Goal: Task Accomplishment & Management: Use online tool/utility

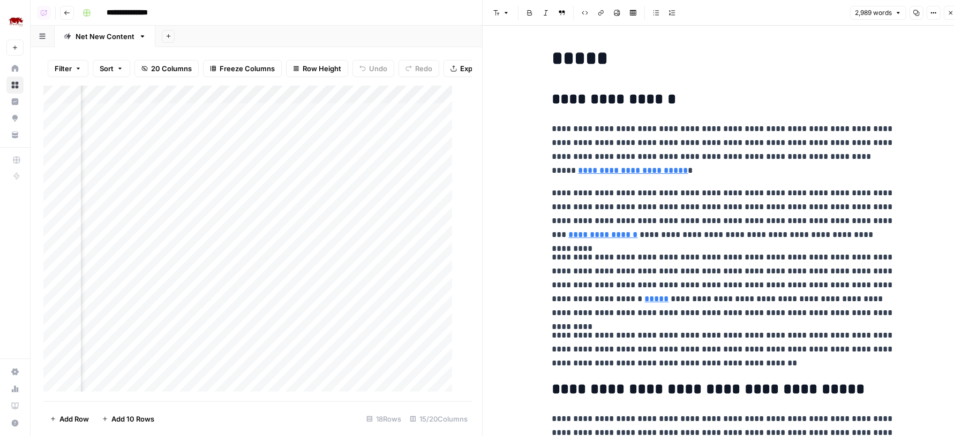
click at [947, 14] on icon "button" at bounding box center [950, 13] width 6 height 6
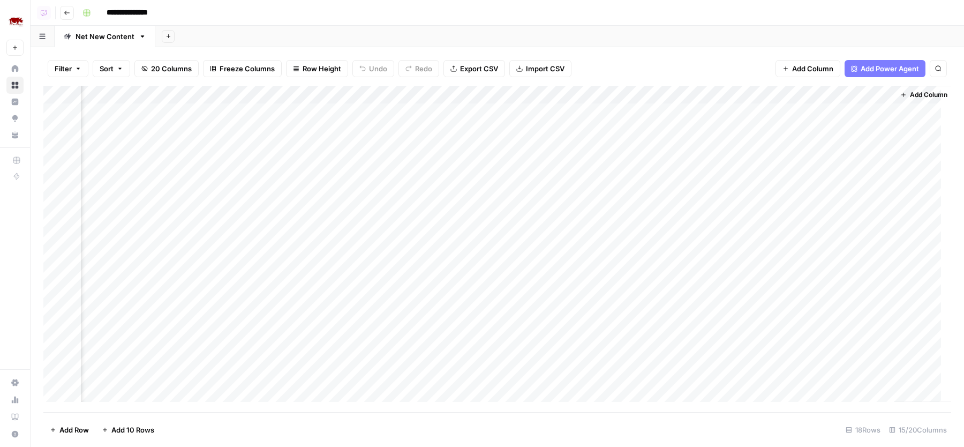
scroll to position [0, 864]
click at [354, 109] on div "Add Column" at bounding box center [497, 249] width 908 height 326
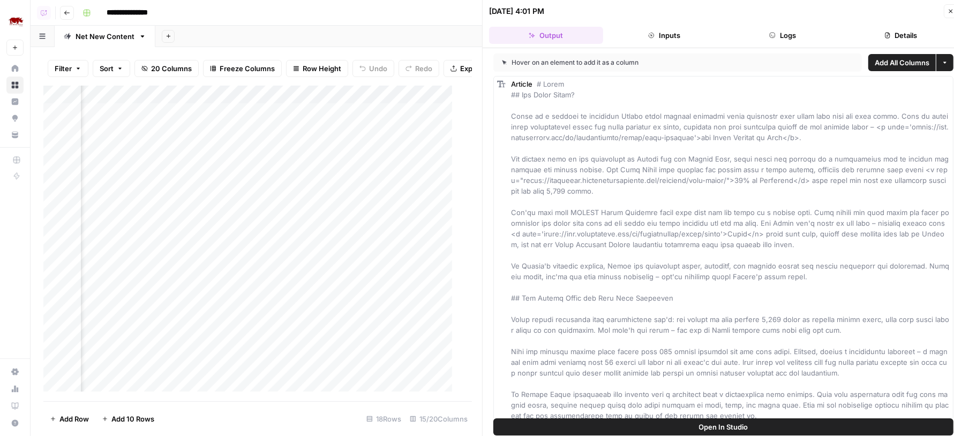
click at [695, 424] on button "Open In Studio" at bounding box center [723, 427] width 460 height 17
click at [338, 102] on div "Add Column" at bounding box center [252, 244] width 419 height 316
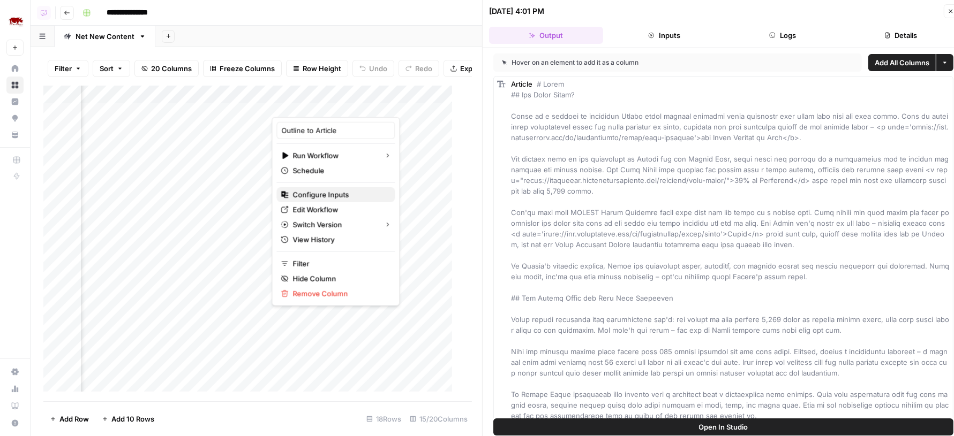
click at [317, 197] on span "Configure Inputs" at bounding box center [340, 195] width 94 height 11
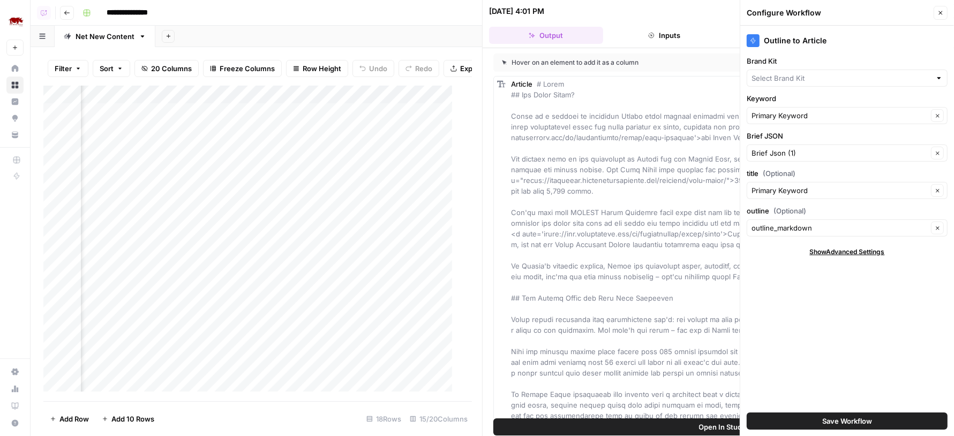
type input "Rhino Africa"
click at [949, 14] on button "Close" at bounding box center [951, 11] width 14 height 14
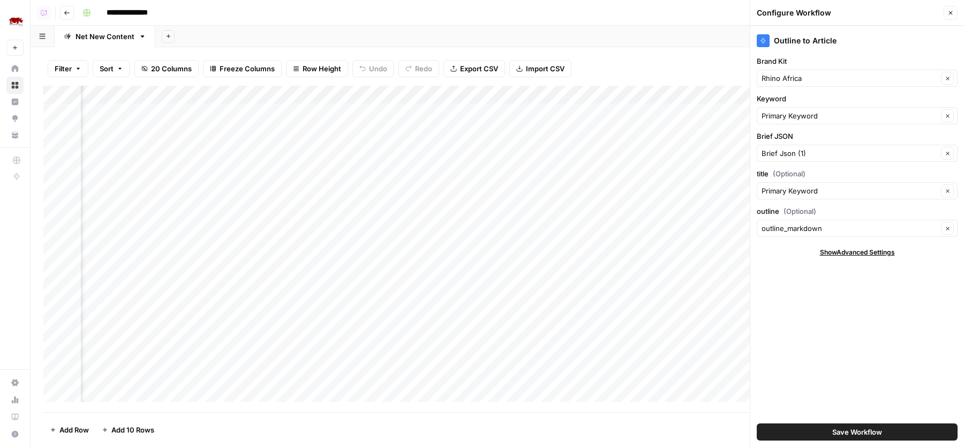
click at [952, 8] on button "Close" at bounding box center [951, 13] width 14 height 14
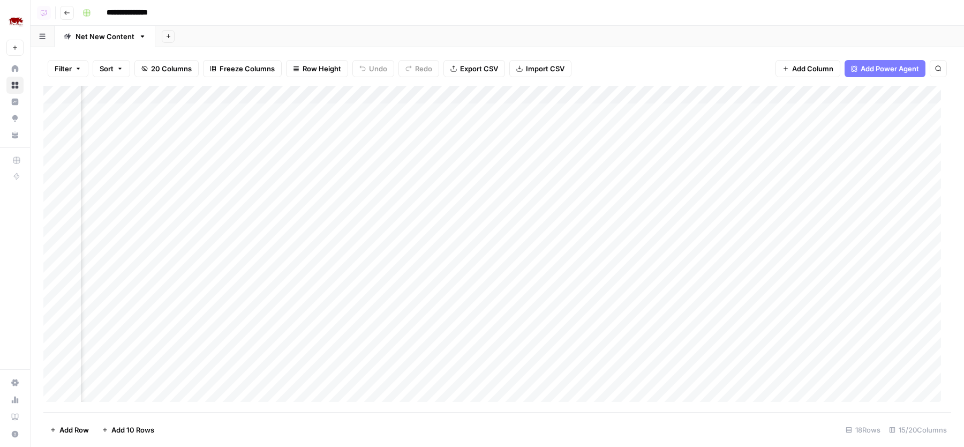
scroll to position [0, 584]
click at [382, 95] on div "Add Column" at bounding box center [497, 249] width 908 height 326
click at [197, 94] on div "Add Column" at bounding box center [497, 249] width 908 height 326
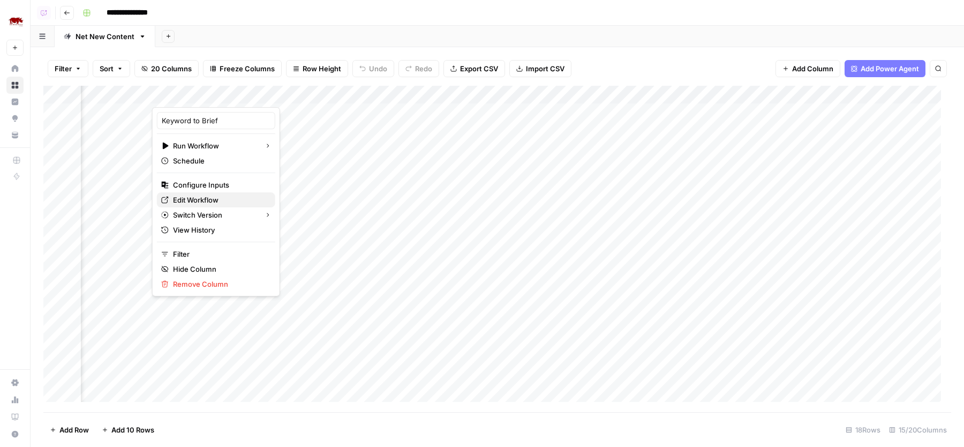
click at [200, 195] on span "Edit Workflow" at bounding box center [220, 199] width 94 height 11
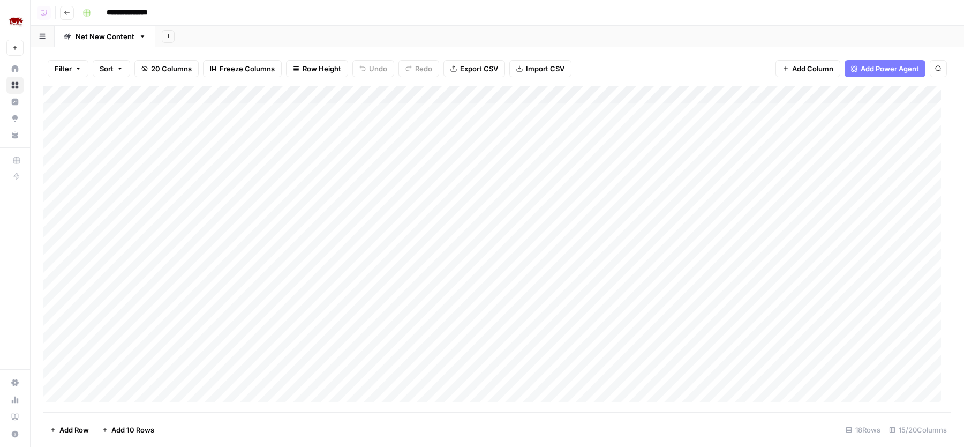
scroll to position [0, 0]
click at [676, 113] on div "Add Column" at bounding box center [497, 249] width 908 height 326
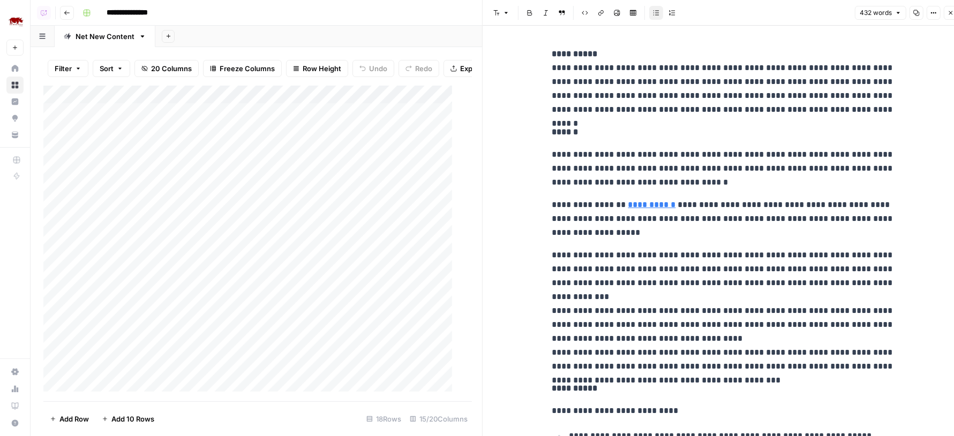
click at [693, 163] on p "**********" at bounding box center [723, 169] width 343 height 42
copy div "**********"
click at [947, 14] on button "Close" at bounding box center [951, 13] width 14 height 14
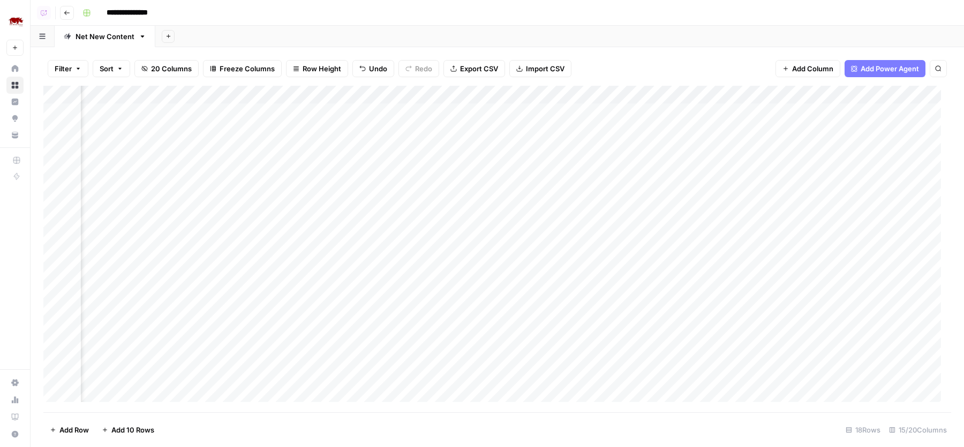
scroll to position [0, 579]
click at [651, 112] on div "Add Column" at bounding box center [497, 249] width 908 height 326
click at [466, 112] on div "Add Column" at bounding box center [497, 249] width 908 height 326
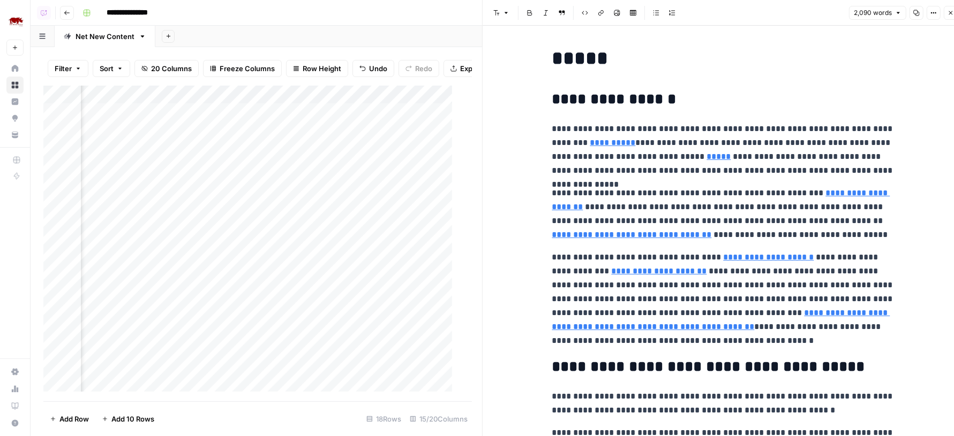
click at [643, 127] on p "**********" at bounding box center [723, 150] width 343 height 56
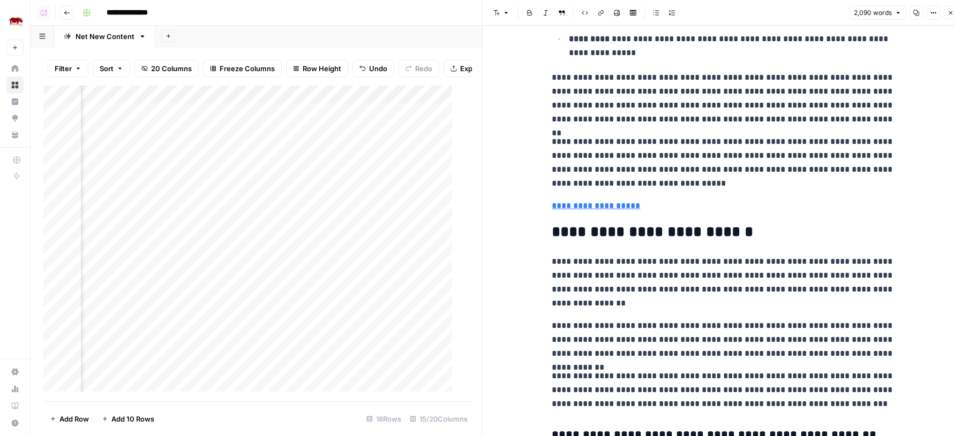
scroll to position [2733, 0]
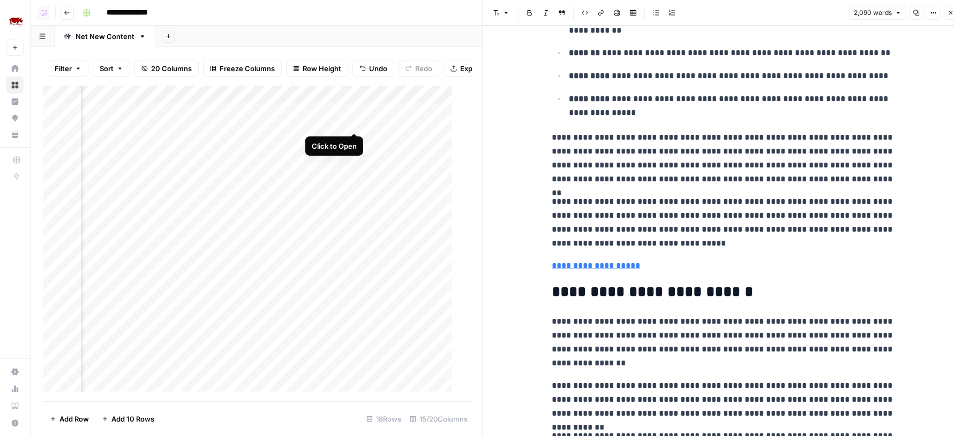
click at [354, 123] on div "Add Column" at bounding box center [252, 244] width 419 height 316
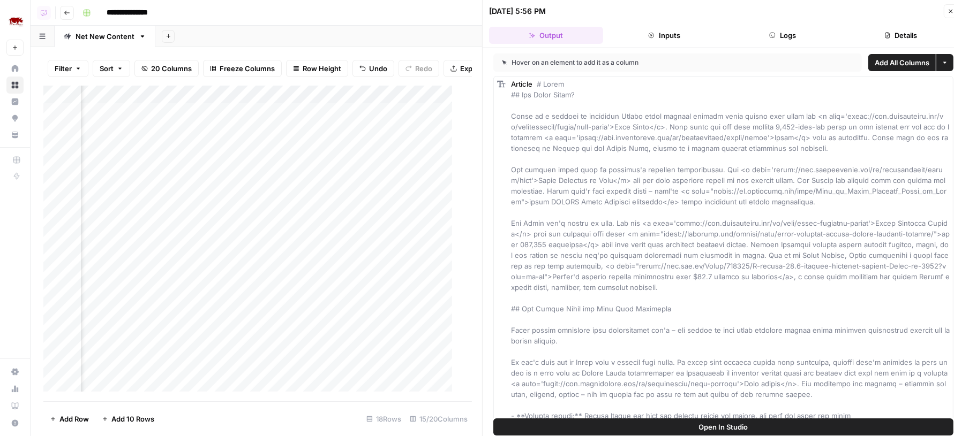
click at [764, 27] on button "Logs" at bounding box center [783, 35] width 114 height 17
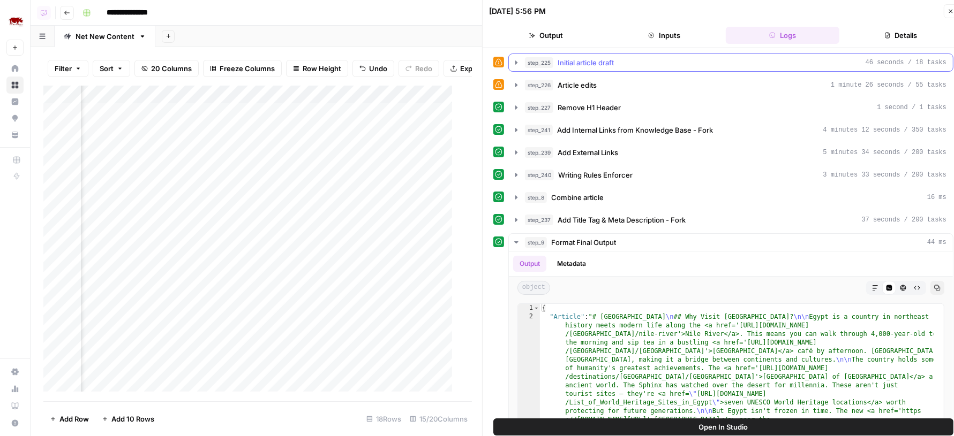
click at [600, 63] on span "Initial article draft" at bounding box center [585, 62] width 56 height 11
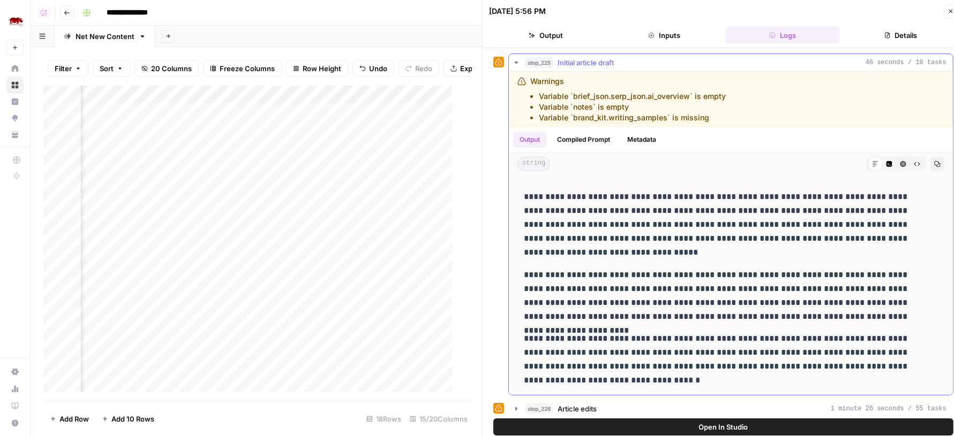
scroll to position [217, 0]
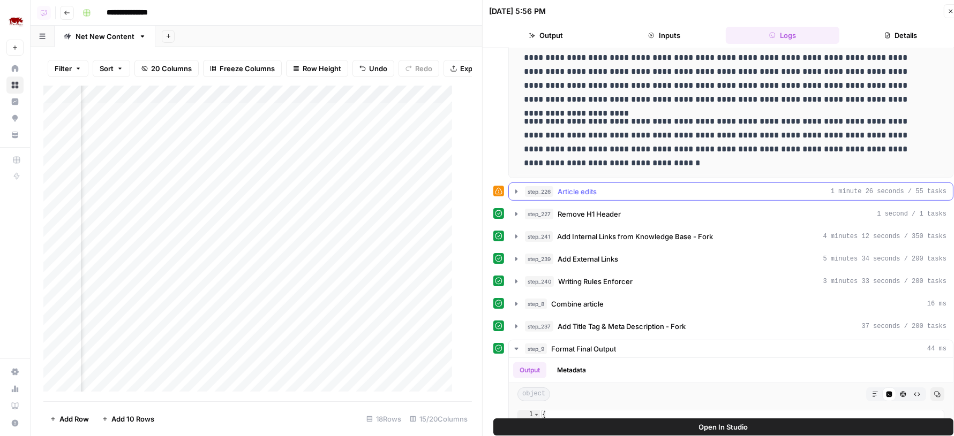
click at [673, 190] on div "step_226 Article edits 1 minute 26 seconds / 55 tasks" at bounding box center [735, 191] width 421 height 11
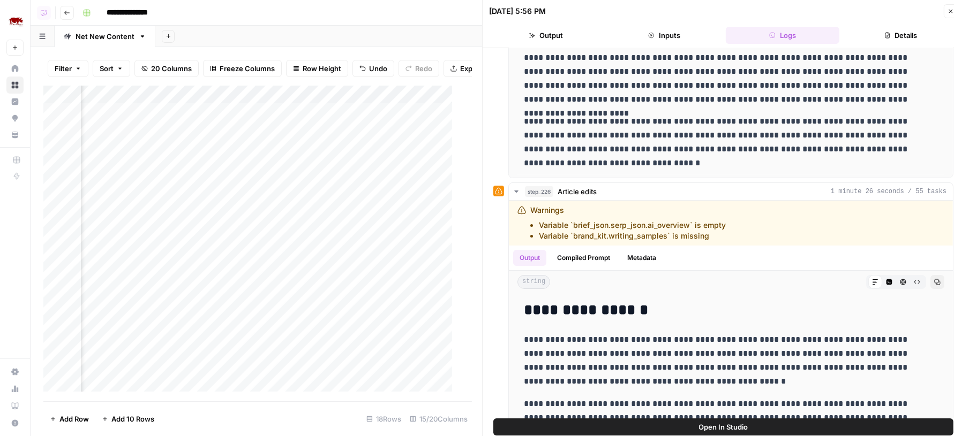
click at [947, 8] on icon "button" at bounding box center [950, 11] width 6 height 6
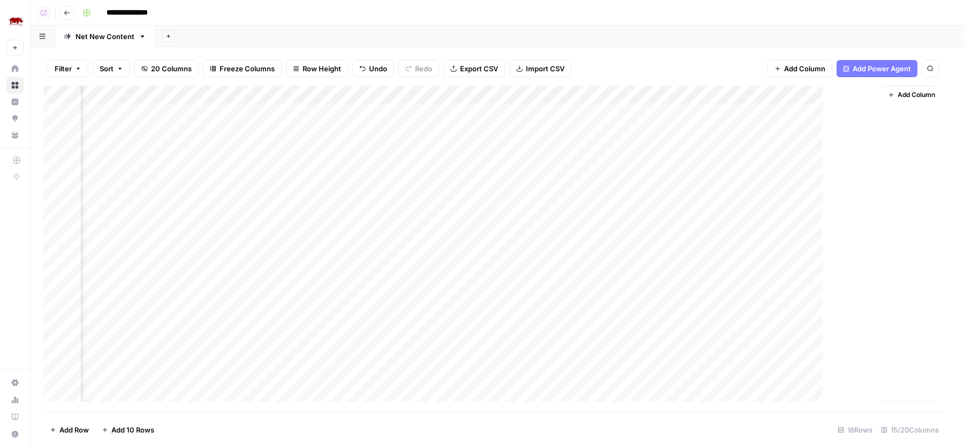
scroll to position [0, 851]
click at [344, 100] on div "Add Column" at bounding box center [497, 249] width 908 height 326
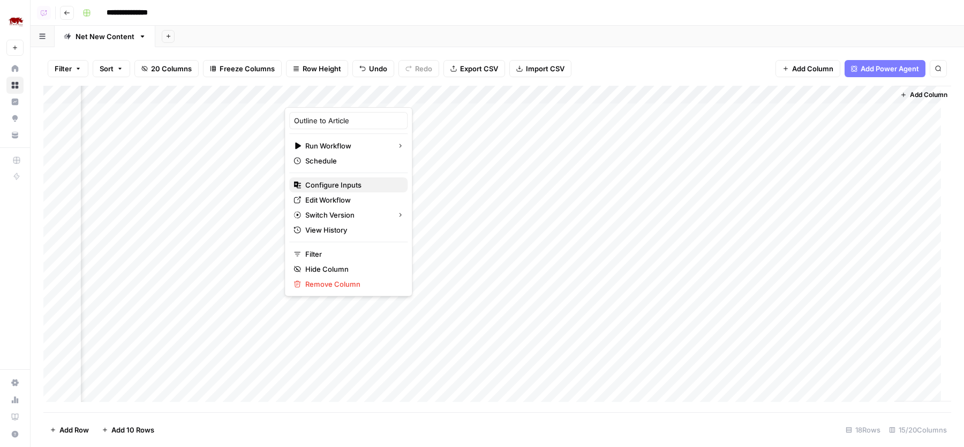
click at [341, 185] on span "Configure Inputs" at bounding box center [352, 184] width 94 height 11
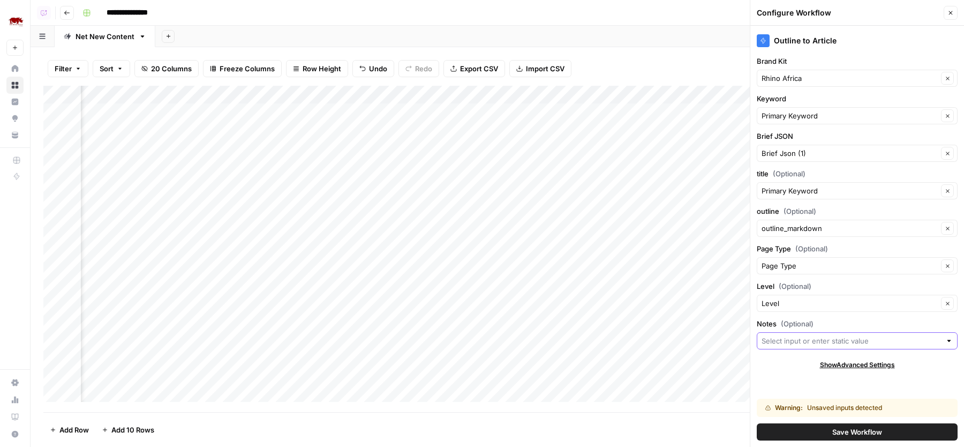
click at [794, 338] on input "Notes (Optional)" at bounding box center [850, 340] width 179 height 11
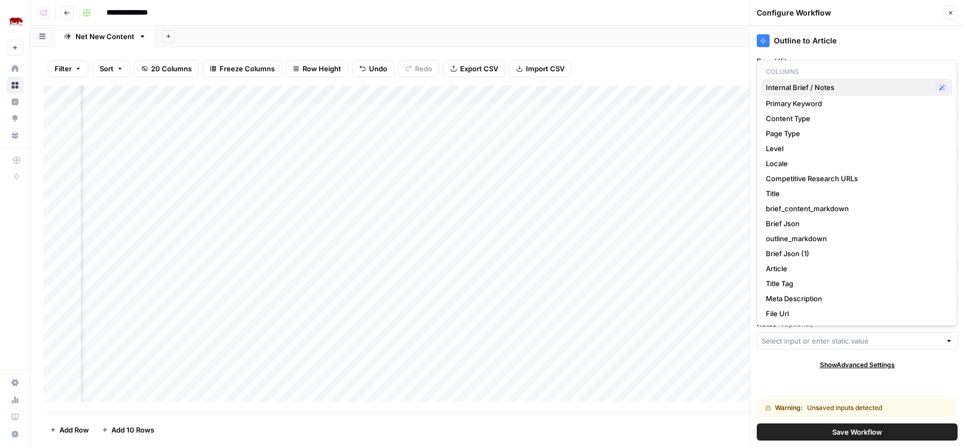
click at [806, 86] on span "Internal Brief / Notes" at bounding box center [848, 87] width 165 height 11
type input "Internal Brief / Notes"
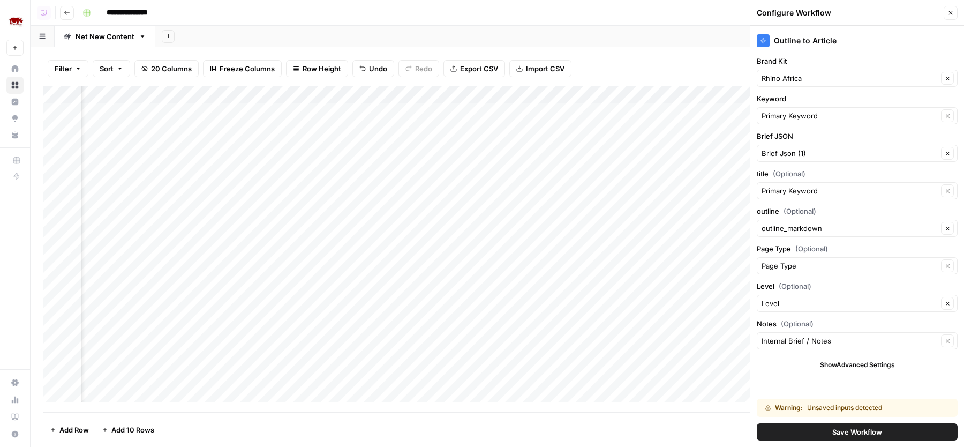
click at [874, 432] on span "Save Workflow" at bounding box center [857, 431] width 50 height 11
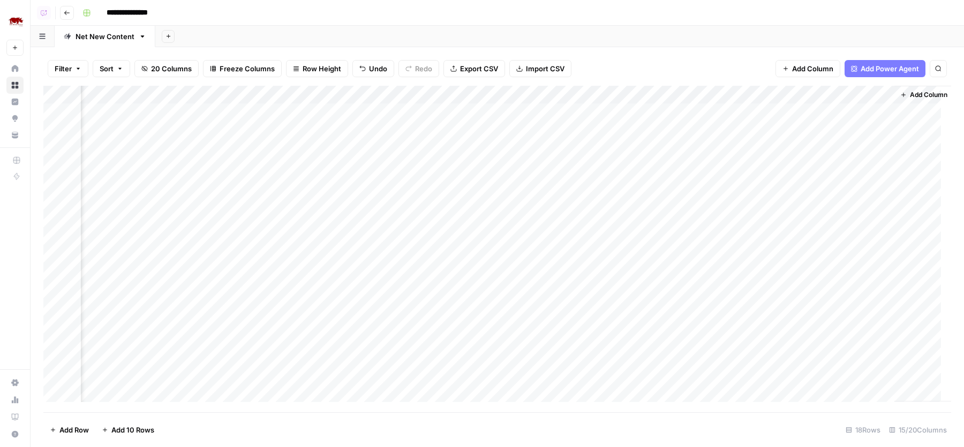
click at [382, 108] on div "Add Column" at bounding box center [497, 249] width 908 height 326
click at [573, 46] on div "Add Sheet" at bounding box center [559, 36] width 809 height 21
click at [357, 113] on div "Add Column" at bounding box center [497, 249] width 908 height 326
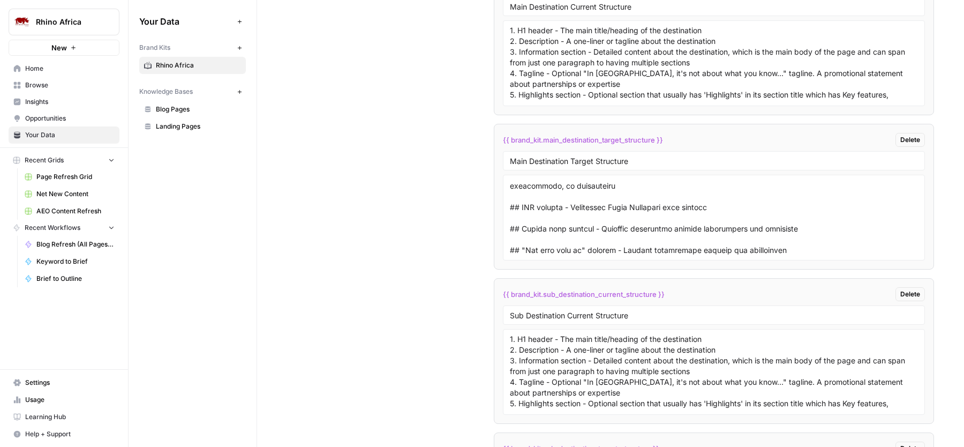
scroll to position [2700, 0]
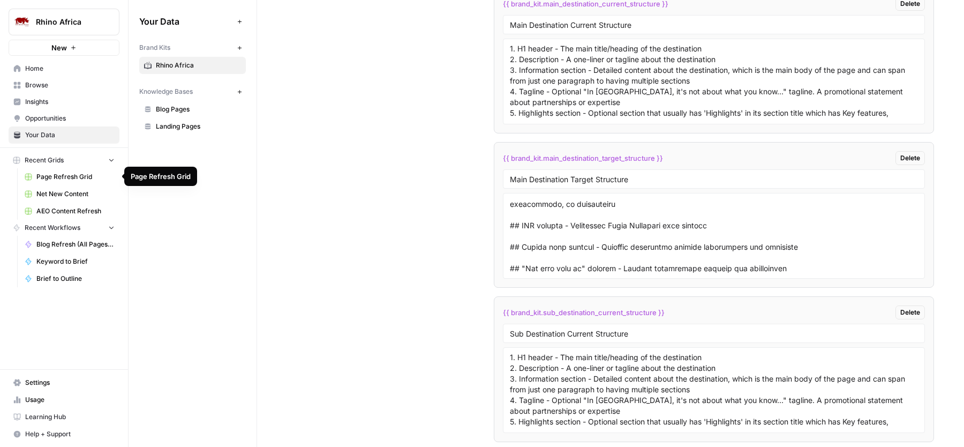
click at [68, 176] on span "Page Refresh Grid" at bounding box center [75, 177] width 78 height 10
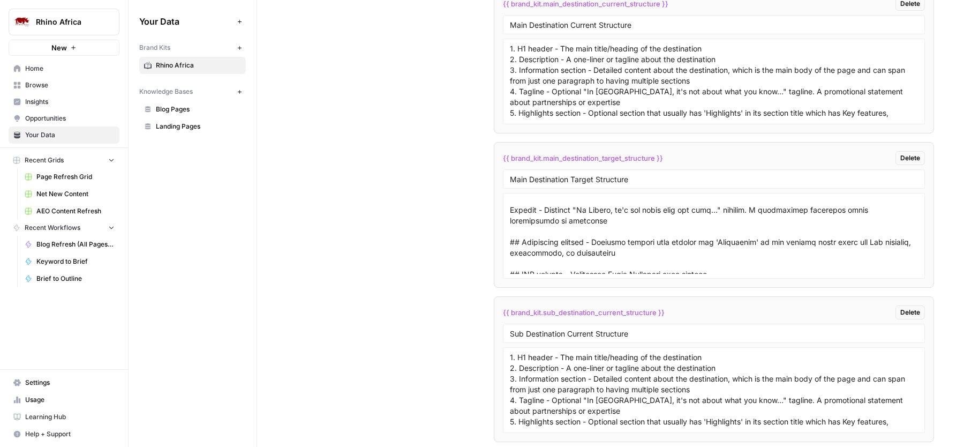
scroll to position [237, 0]
click at [611, 250] on textarea at bounding box center [714, 236] width 408 height 76
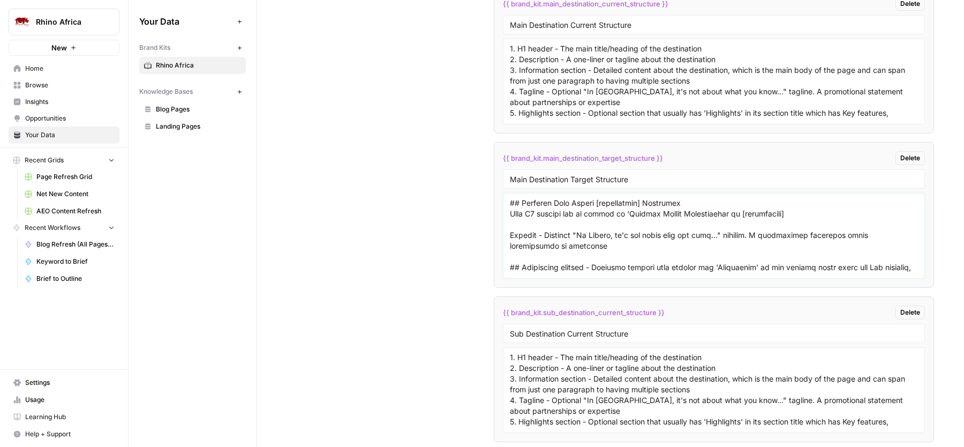
scroll to position [208, 0]
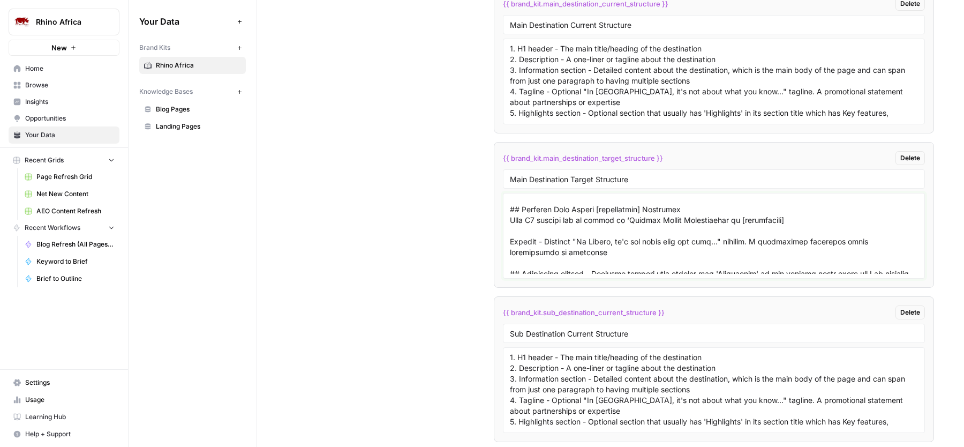
click at [617, 252] on textarea at bounding box center [714, 236] width 408 height 76
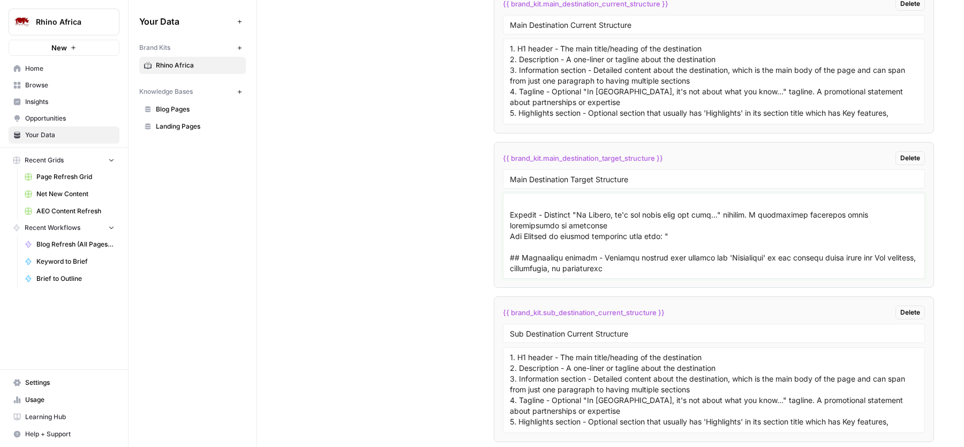
paste textarea "<h4>In Africa, It's Not About What You Know, But Who You Know.</h4> <h6>We've p…"
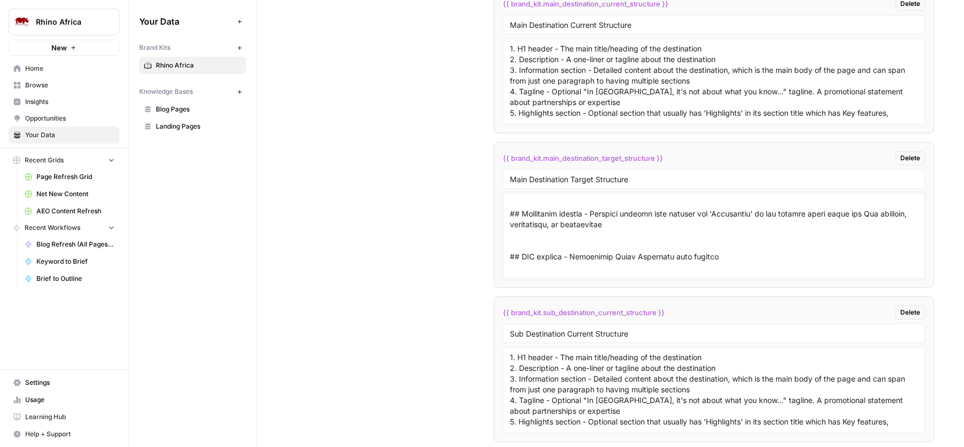
scroll to position [290, 0]
click at [525, 251] on textarea at bounding box center [714, 236] width 408 height 76
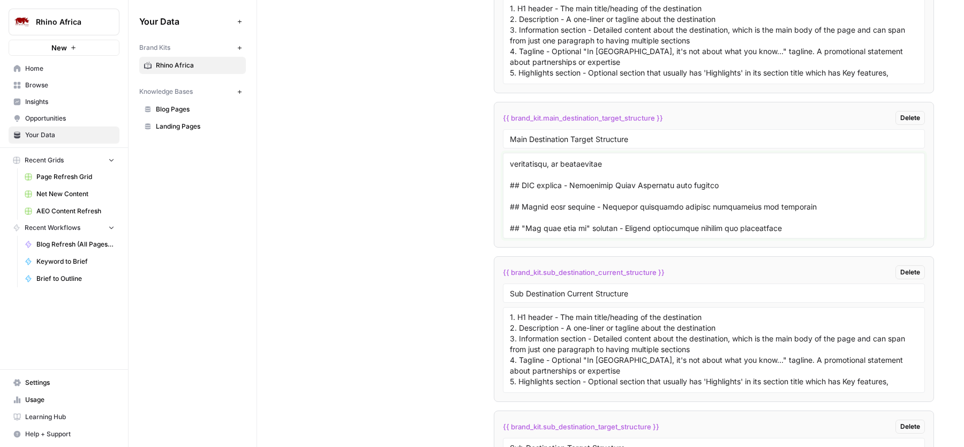
scroll to position [325, 0]
click at [728, 187] on textarea at bounding box center [714, 195] width 408 height 76
click at [728, 180] on textarea at bounding box center [714, 195] width 408 height 76
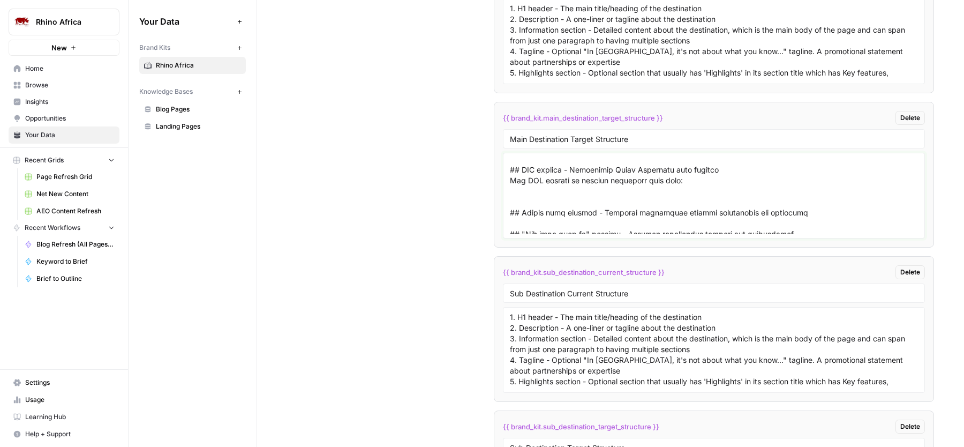
paste textarea "<div id='faqs'> <div> <div> <h2>Frequently Asked Questions</h2> <p>We've taken …"
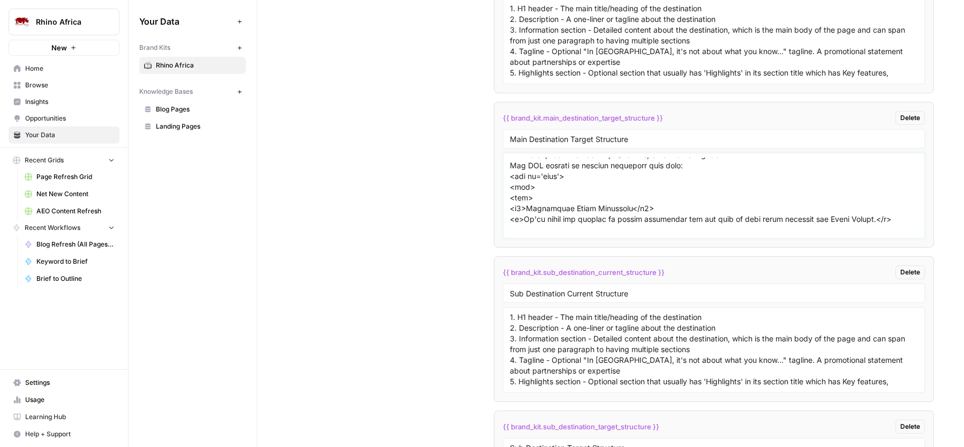
scroll to position [331, 0]
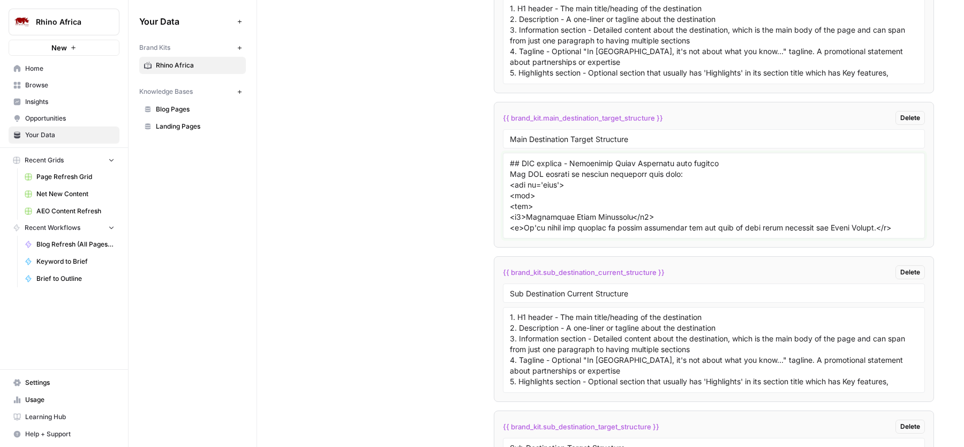
drag, startPoint x: 548, startPoint y: 217, endPoint x: 508, endPoint y: 203, distance: 42.0
click at [510, 203] on textarea at bounding box center [714, 195] width 408 height 76
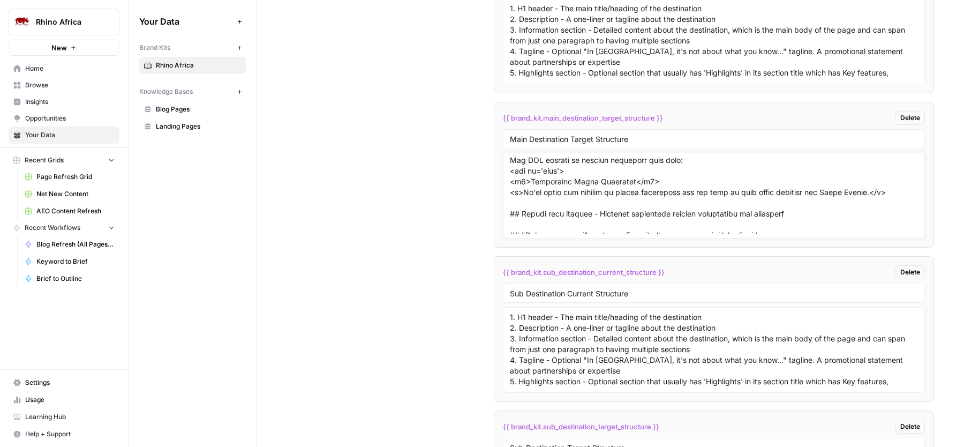
scroll to position [347, 0]
click at [643, 202] on textarea at bounding box center [714, 195] width 408 height 76
drag, startPoint x: 812, startPoint y: 202, endPoint x: 877, endPoint y: 201, distance: 64.8
click at [877, 201] on textarea at bounding box center [714, 195] width 408 height 76
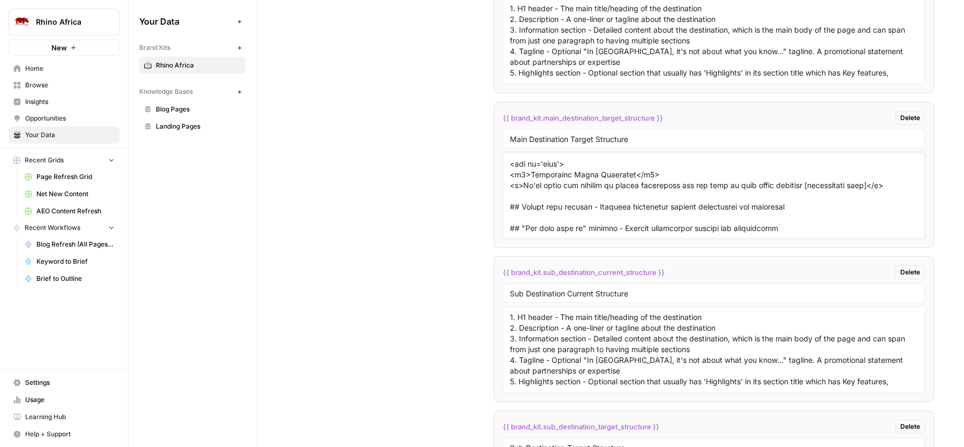
click at [895, 184] on textarea at bounding box center [714, 195] width 408 height 76
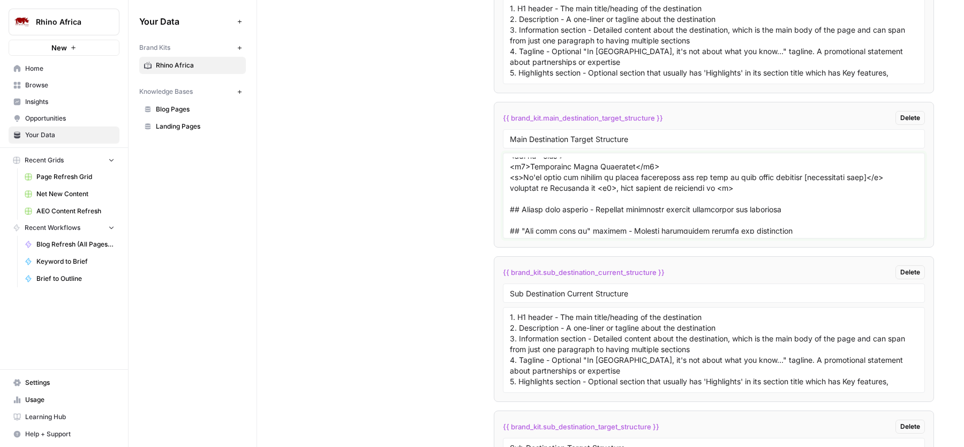
scroll to position [380, 0]
click at [798, 198] on textarea at bounding box center [714, 195] width 408 height 76
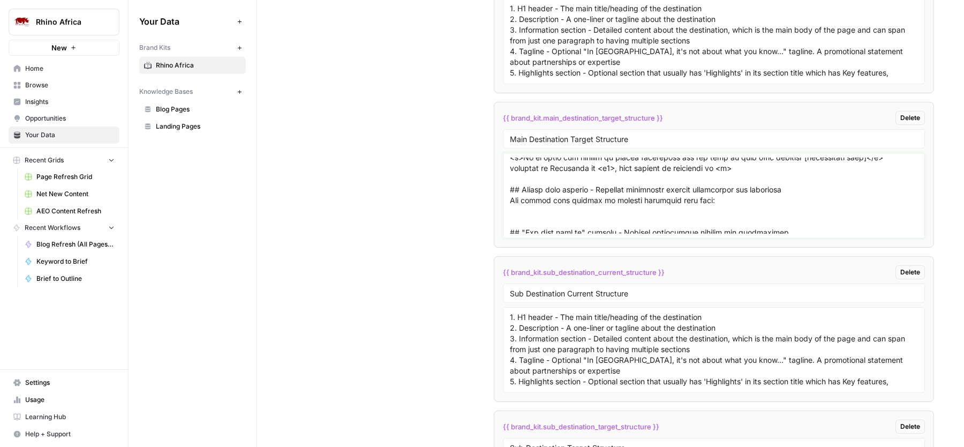
paste textarea "<div id='travelTips'> <div> <div> <div> <h2>Some More useful Chobe Region Trave…"
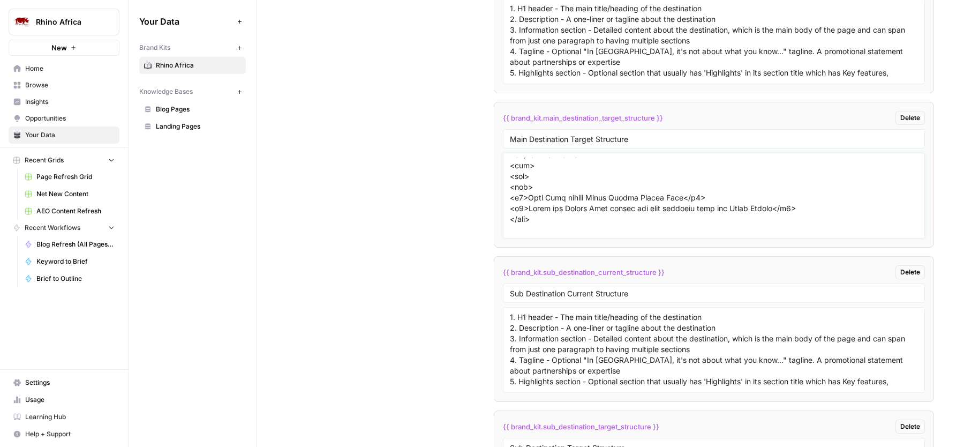
scroll to position [423, 0]
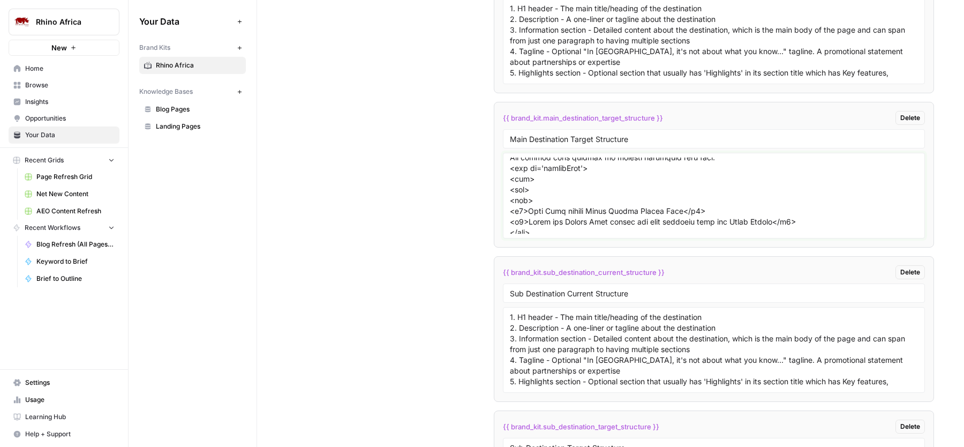
drag, startPoint x: 543, startPoint y: 213, endPoint x: 501, endPoint y: 188, distance: 49.0
click at [503, 188] on div at bounding box center [714, 196] width 422 height 86
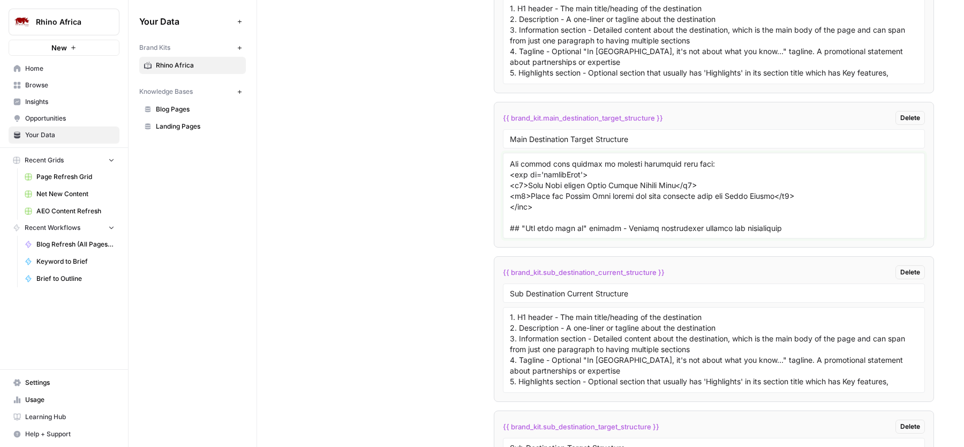
scroll to position [437, 0]
click at [802, 215] on textarea at bounding box center [714, 195] width 408 height 76
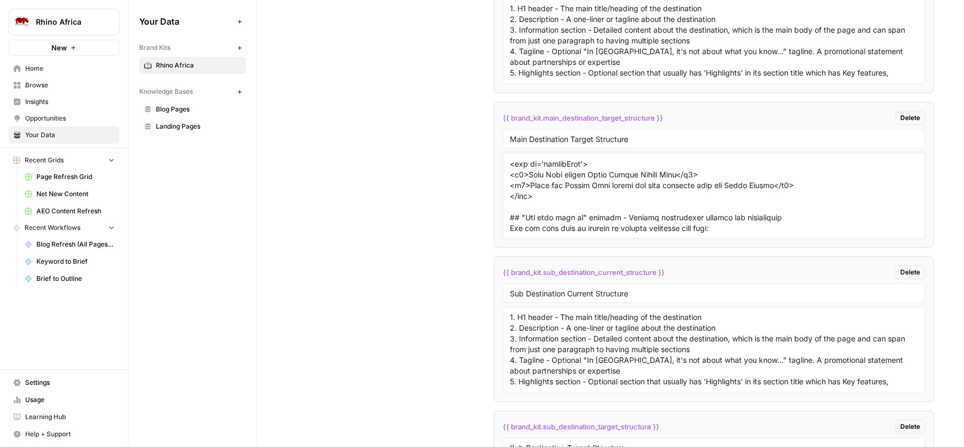
paste textarea "<a> <h2>Why book with us?</h2> </a> <div>Africa's Most Awarded Safari Company</…"
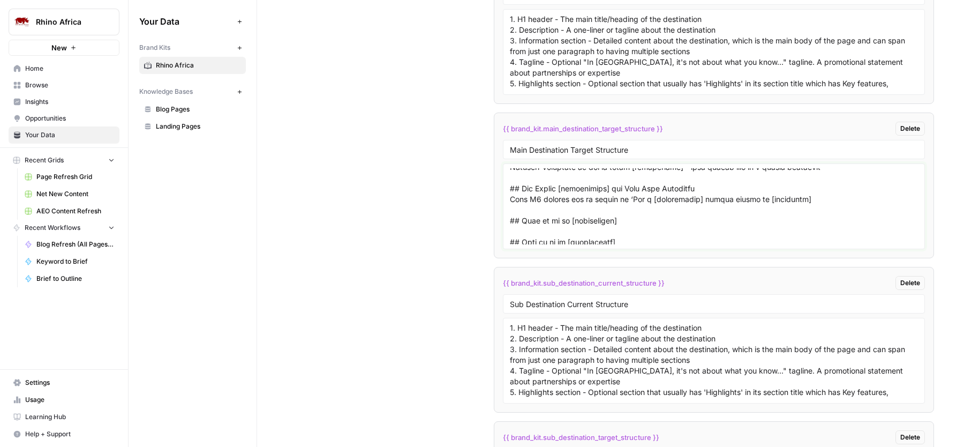
scroll to position [107, 0]
click at [677, 209] on textarea at bounding box center [714, 206] width 408 height 76
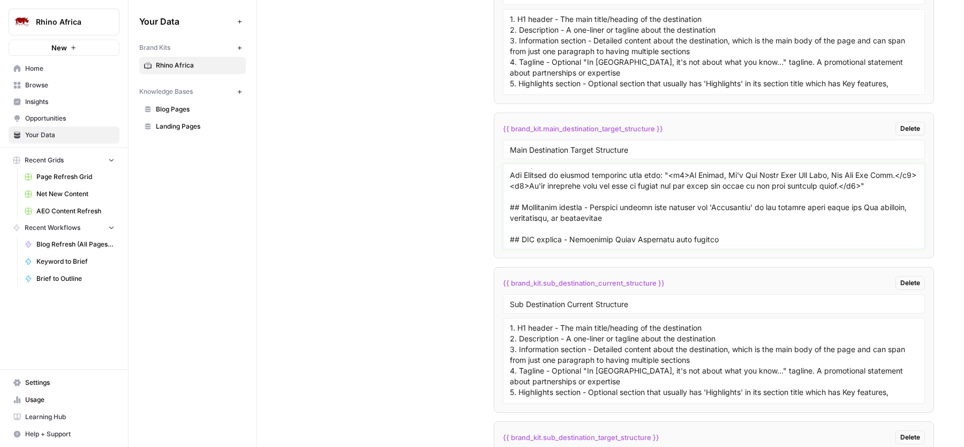
scroll to position [300, 0]
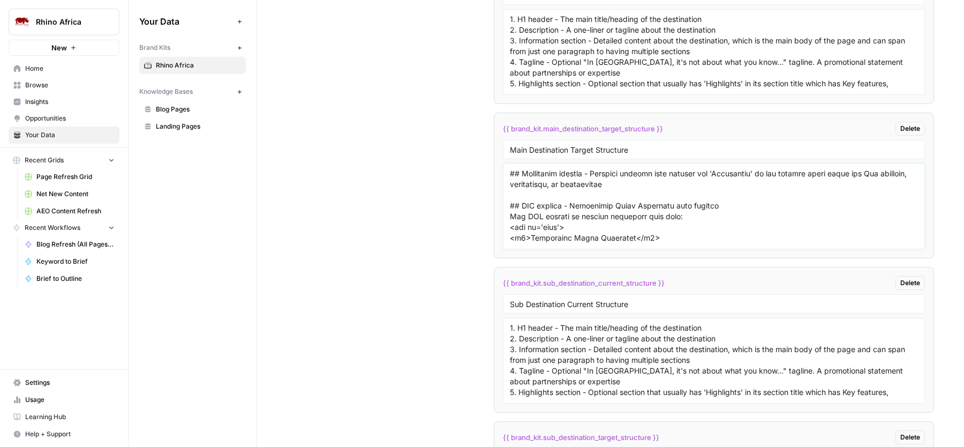
click at [634, 195] on textarea at bounding box center [714, 206] width 408 height 76
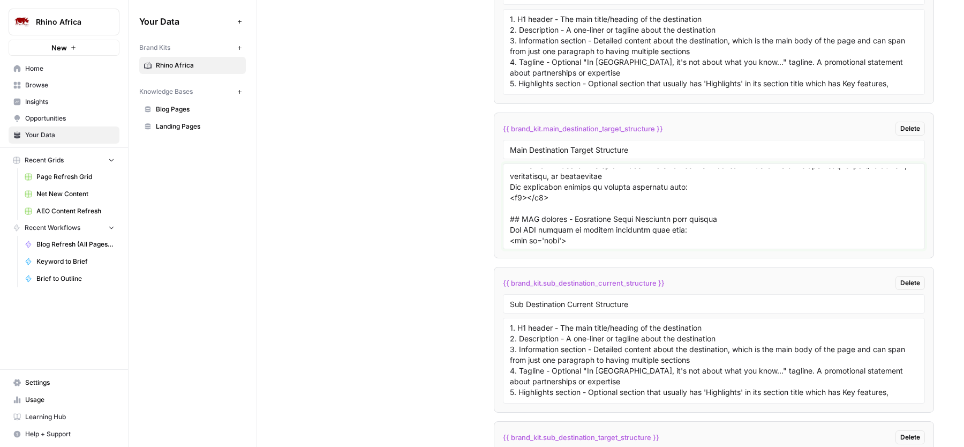
scroll to position [311, 0]
click at [526, 205] on textarea at bounding box center [714, 206] width 408 height 76
click at [646, 209] on textarea at bounding box center [714, 206] width 408 height 76
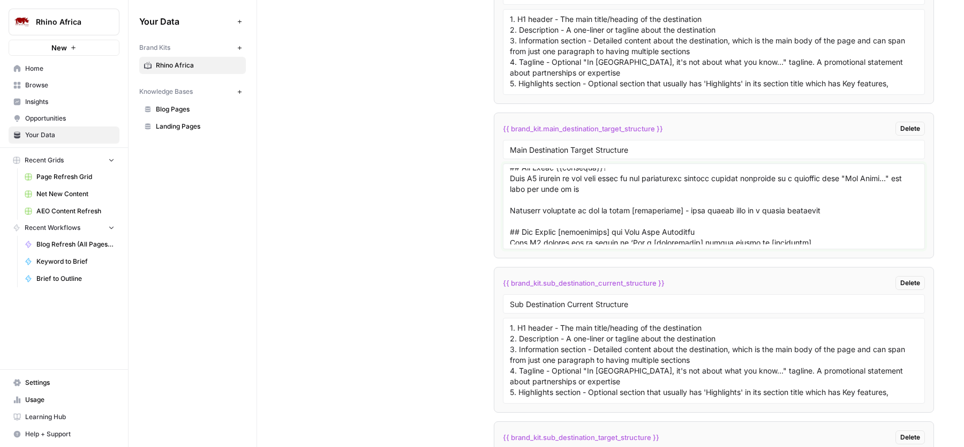
scroll to position [0, 0]
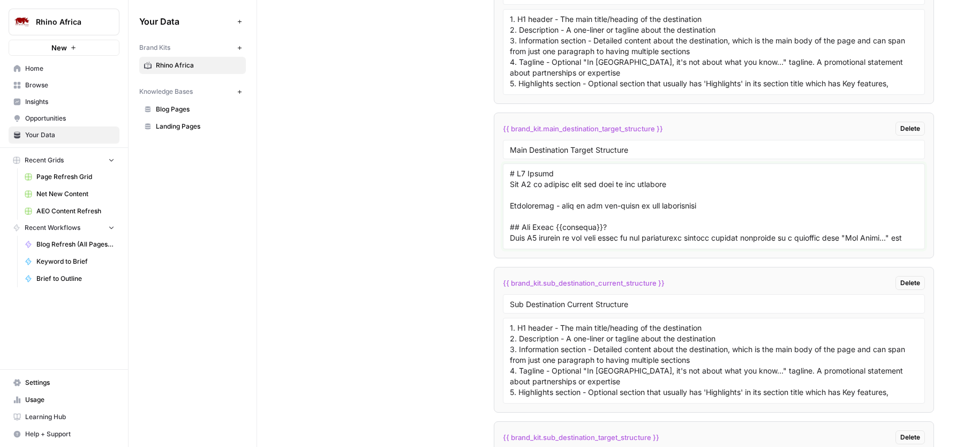
click at [555, 191] on textarea at bounding box center [714, 206] width 408 height 76
click at [719, 192] on textarea at bounding box center [714, 206] width 408 height 76
click at [693, 203] on textarea at bounding box center [714, 206] width 408 height 76
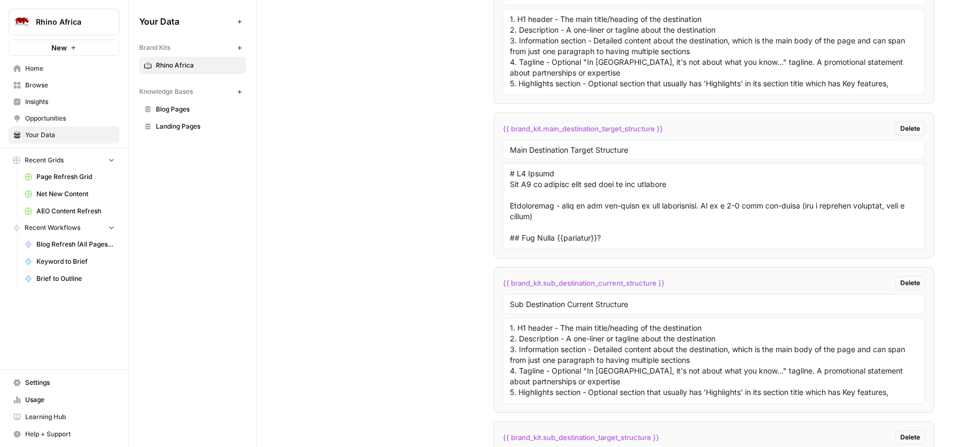
type textarea "# H1 Header The H1 is usually just the name of the location Description - this …"
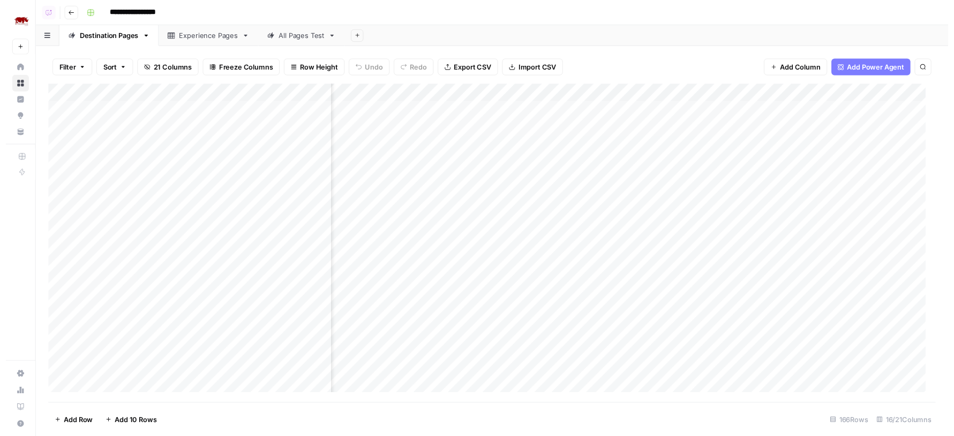
scroll to position [0, 552]
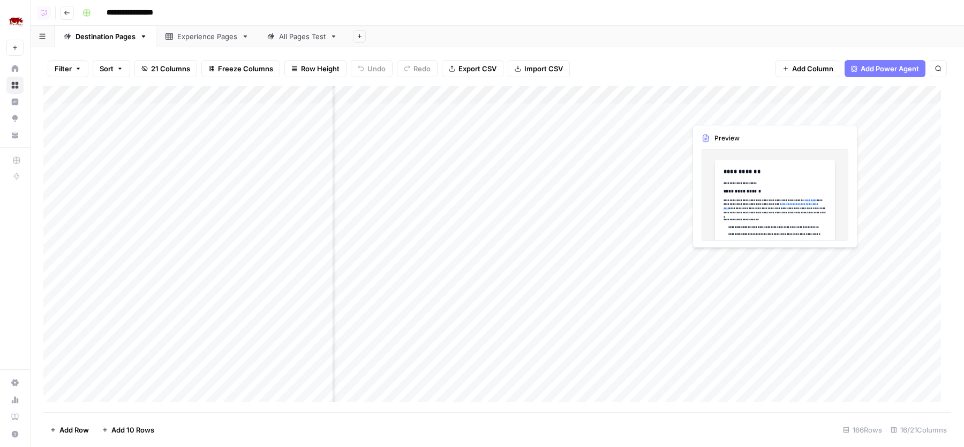
click at [772, 110] on div "Add Column" at bounding box center [497, 249] width 908 height 326
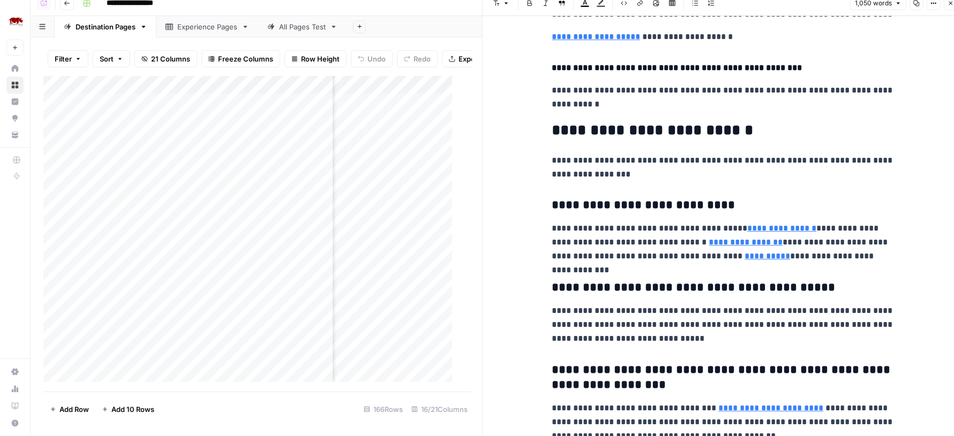
scroll to position [1620, 0]
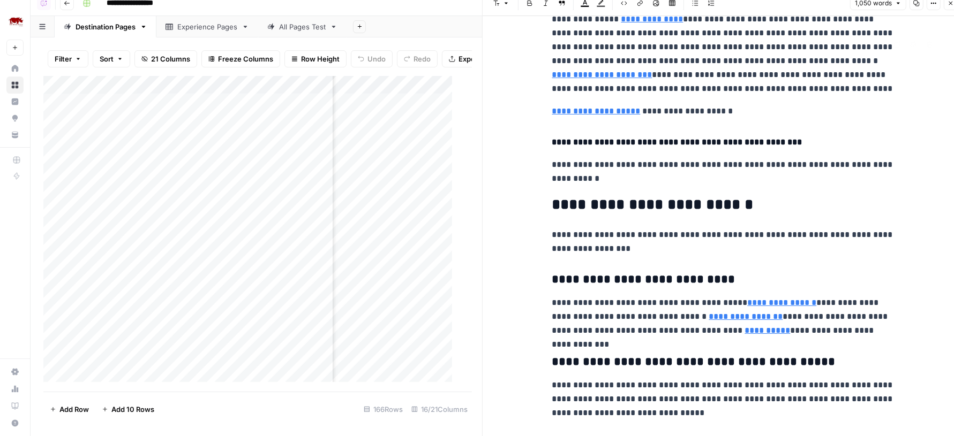
type input "https://blog.rhinoafrica.com/2025/03/11/when-is-the-best-time-to-visit-the-okav…"
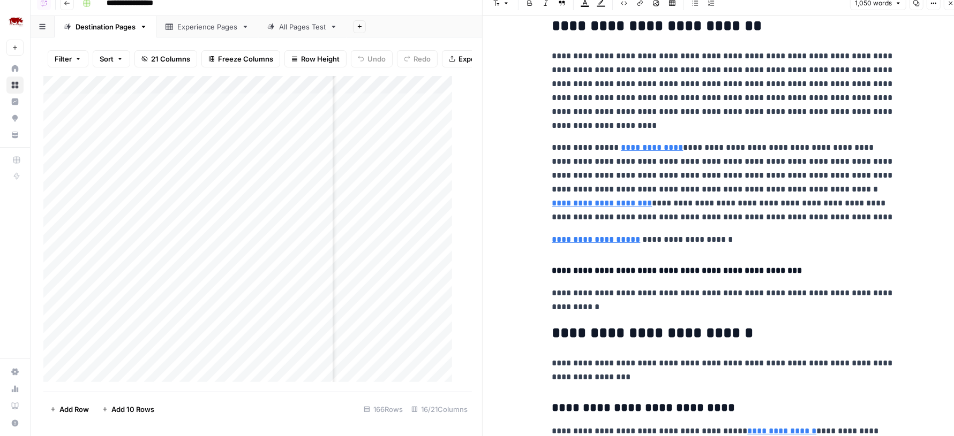
scroll to position [1467, 0]
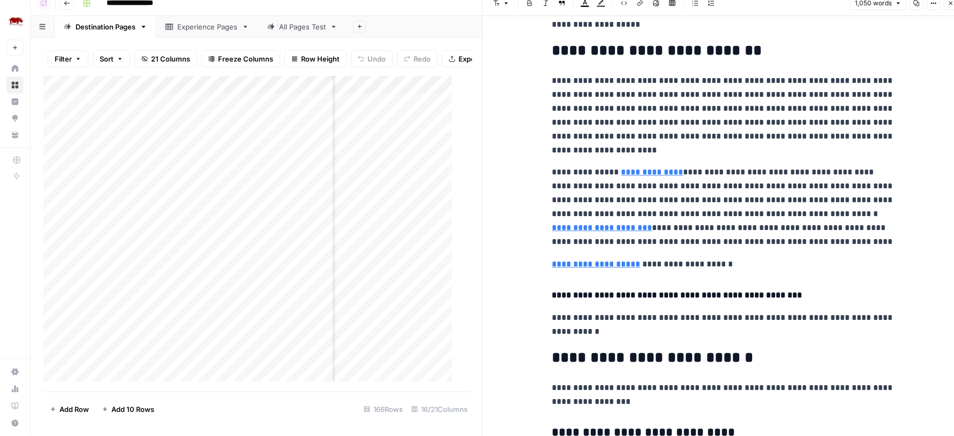
click at [933, 8] on button "Options" at bounding box center [933, 3] width 14 height 14
click at [876, 101] on span "Code" at bounding box center [901, 104] width 51 height 11
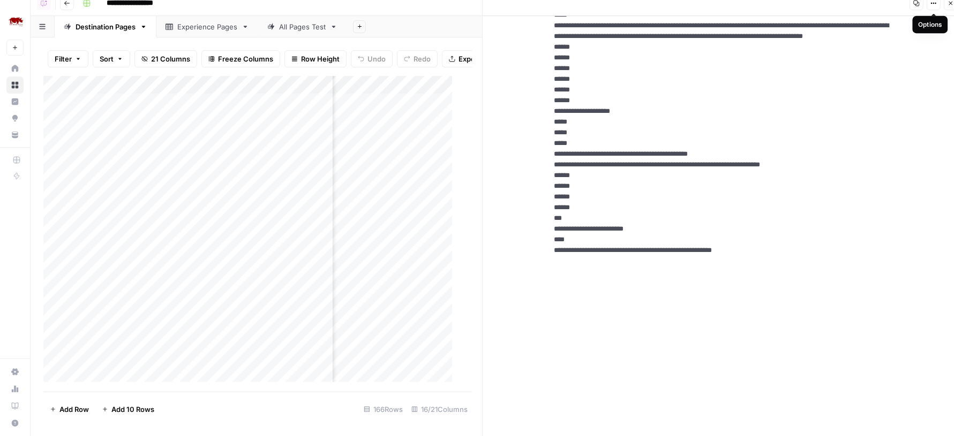
scroll to position [0, 0]
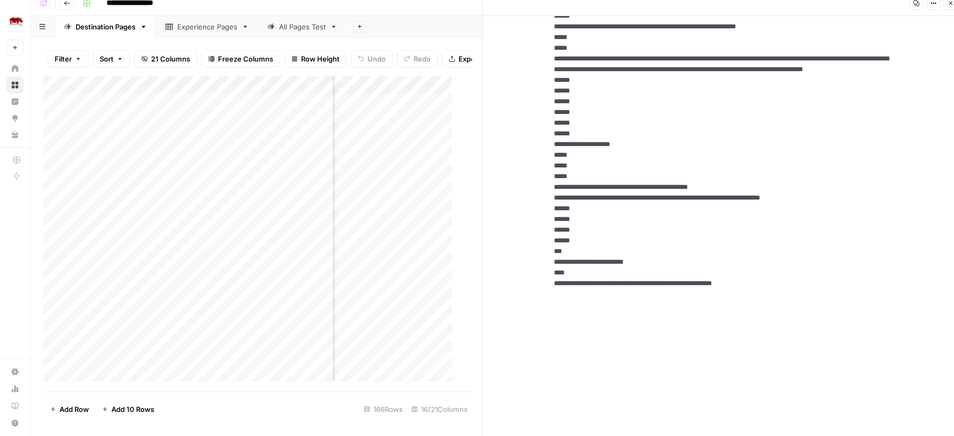
scroll to position [1424, 0]
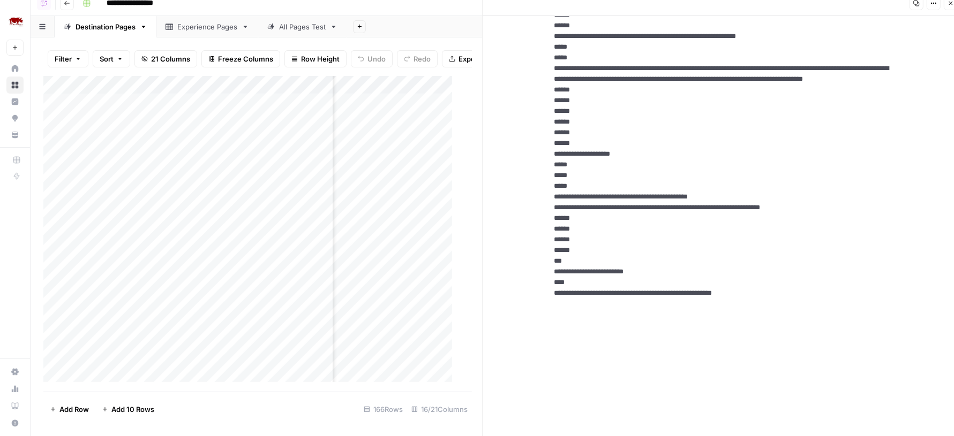
drag, startPoint x: 644, startPoint y: 152, endPoint x: 544, endPoint y: 132, distance: 102.2
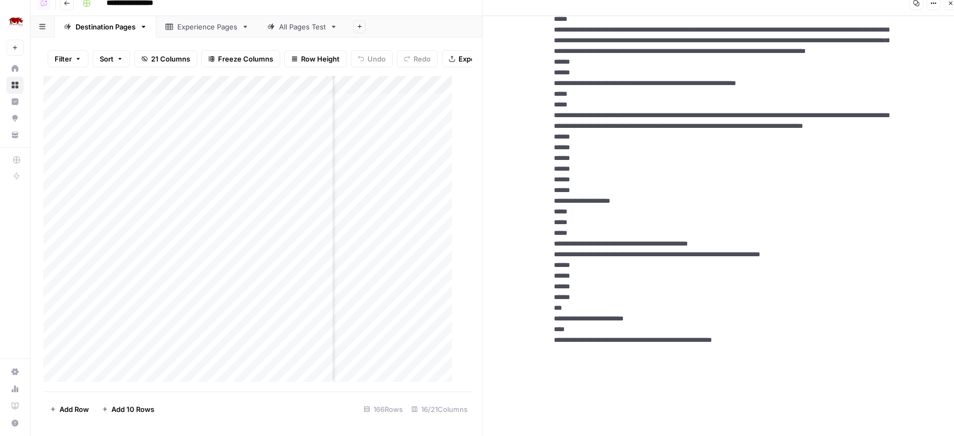
scroll to position [1384, 0]
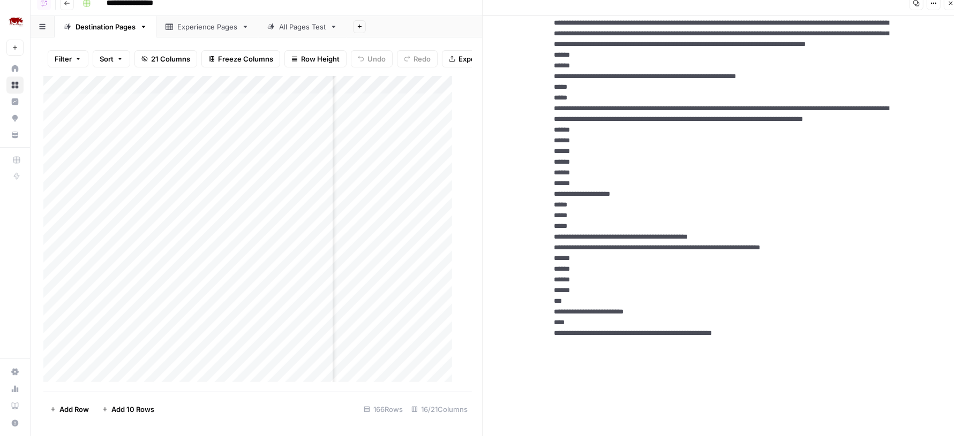
drag, startPoint x: 545, startPoint y: 205, endPoint x: 683, endPoint y: 261, distance: 149.0
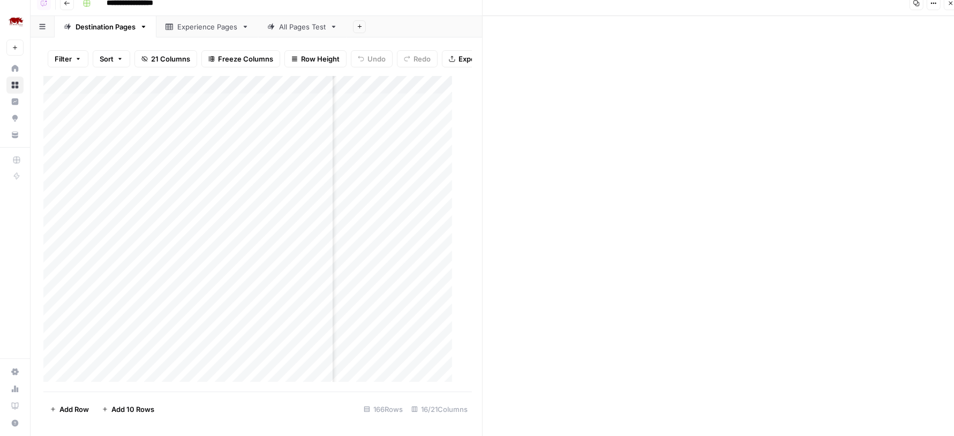
scroll to position [1921, 0]
drag, startPoint x: 548, startPoint y: 225, endPoint x: 581, endPoint y: 291, distance: 74.2
drag, startPoint x: 548, startPoint y: 329, endPoint x: 745, endPoint y: 362, distance: 199.7
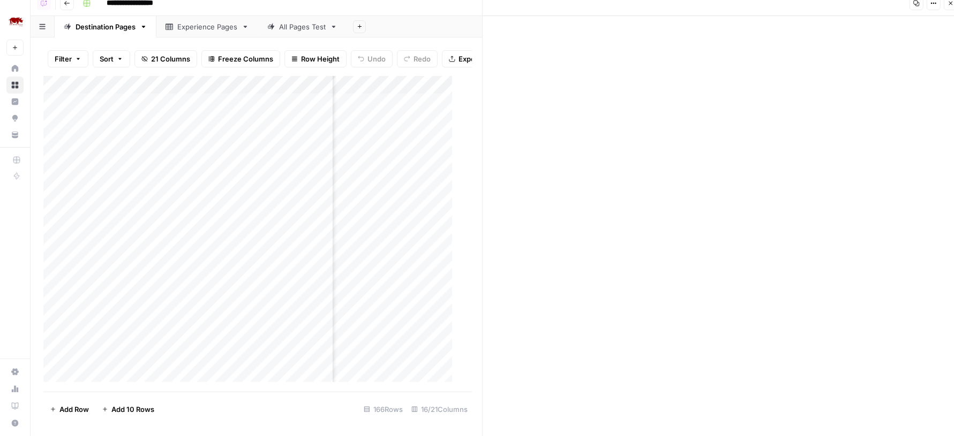
click at [949, 3] on icon "button" at bounding box center [950, 3] width 6 height 6
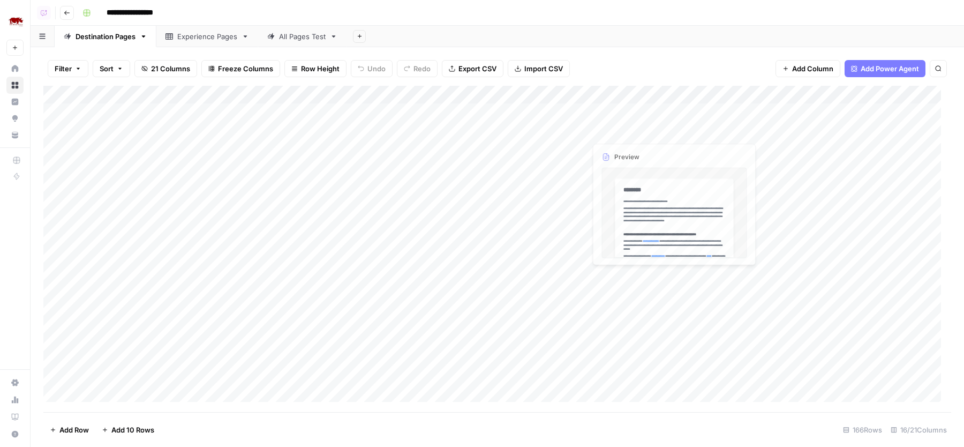
click at [711, 115] on div "Add Column" at bounding box center [497, 249] width 908 height 326
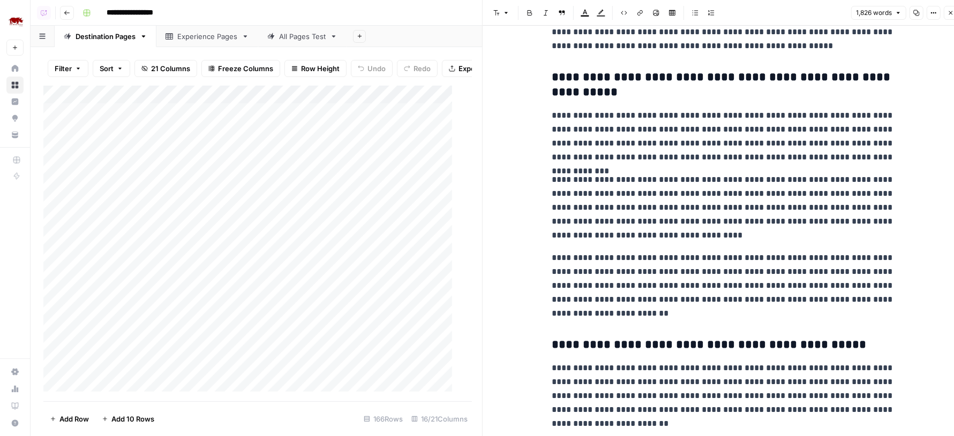
scroll to position [909, 0]
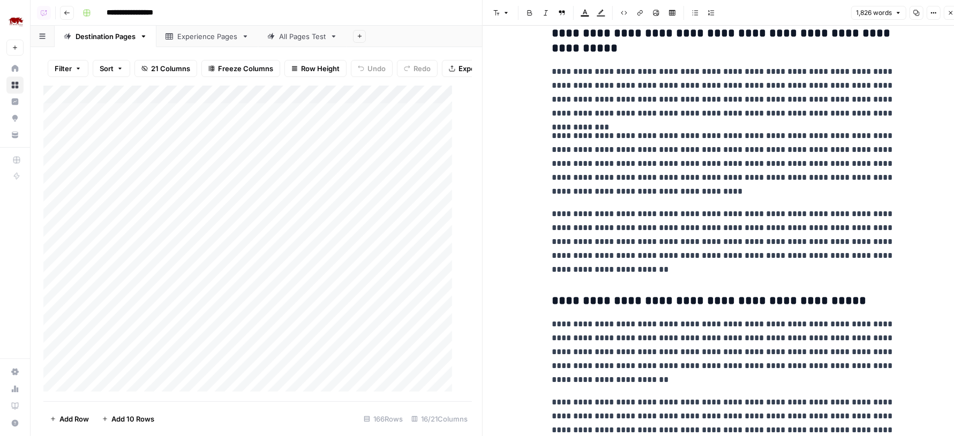
click at [952, 17] on button "Close" at bounding box center [951, 13] width 14 height 14
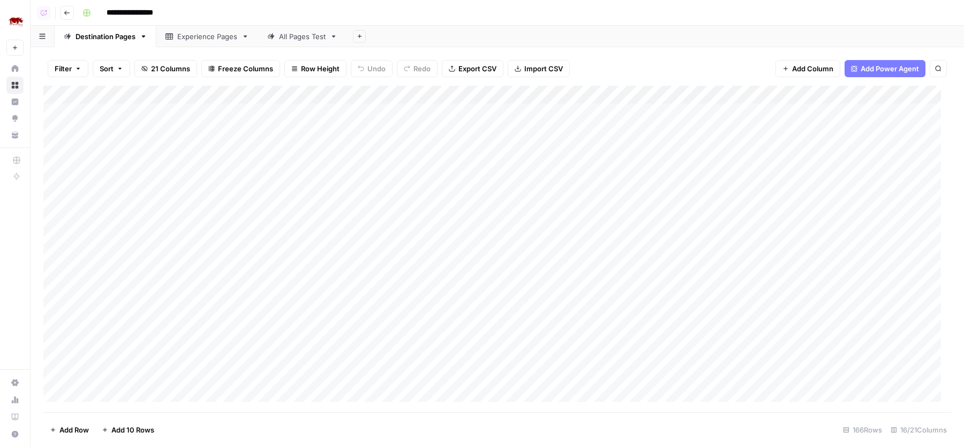
click at [709, 130] on div "Add Column" at bounding box center [497, 249] width 908 height 326
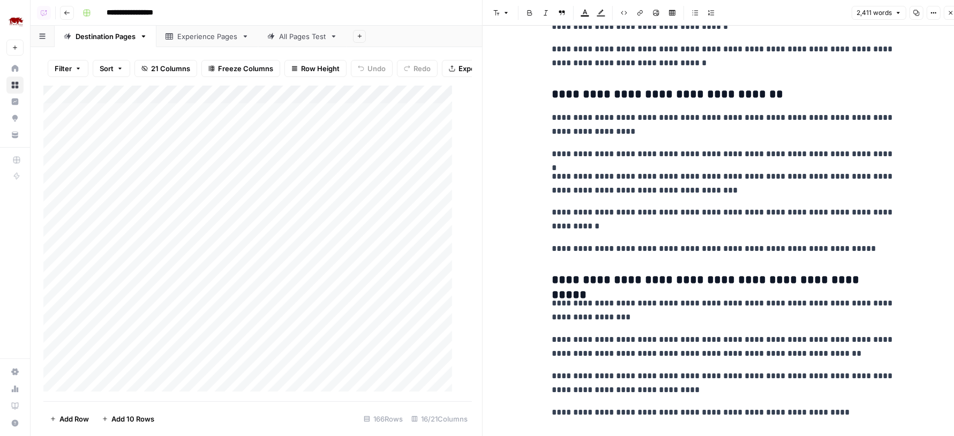
scroll to position [536, 0]
click at [949, 9] on button "Close" at bounding box center [951, 13] width 14 height 14
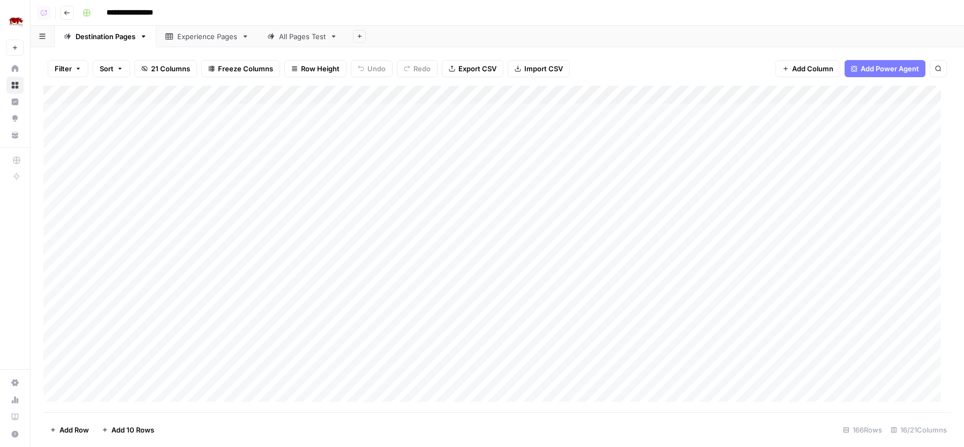
click at [708, 148] on div "Add Column" at bounding box center [497, 249] width 908 height 326
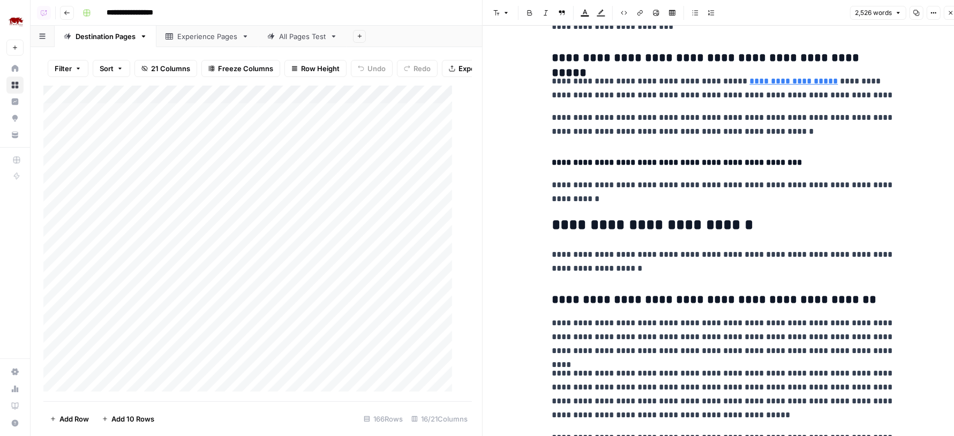
scroll to position [919, 0]
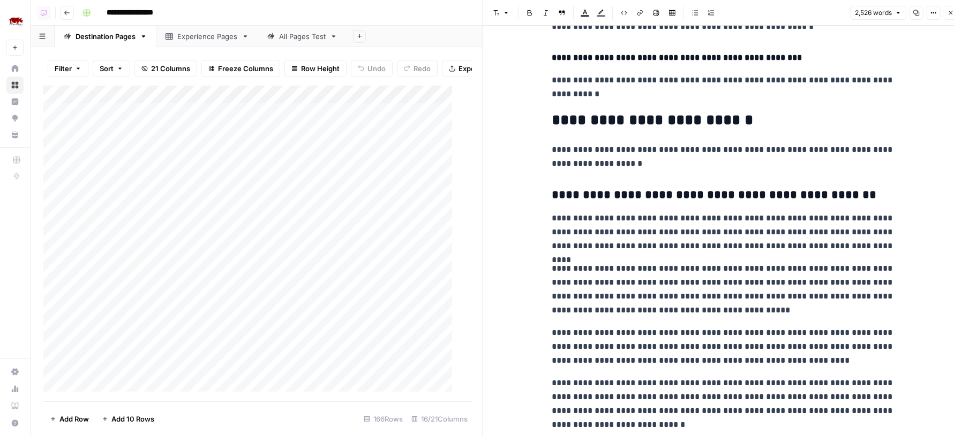
click at [948, 10] on icon "button" at bounding box center [950, 13] width 6 height 6
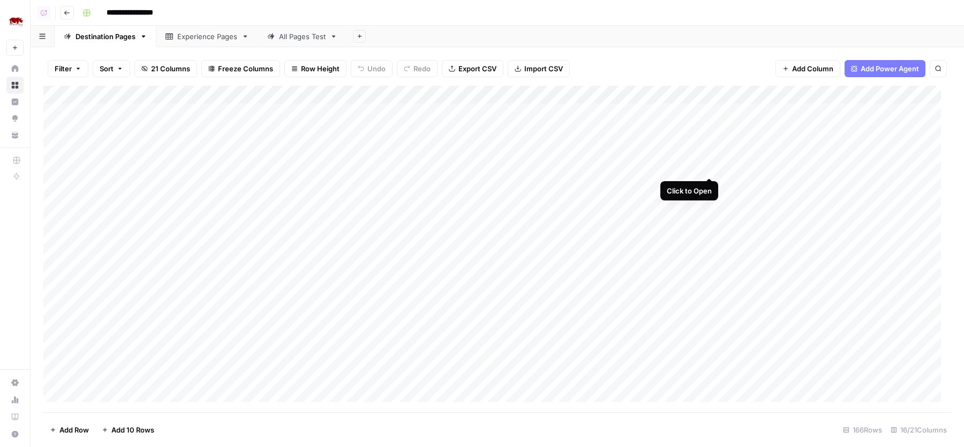
click at [711, 165] on div "Add Column" at bounding box center [497, 249] width 908 height 326
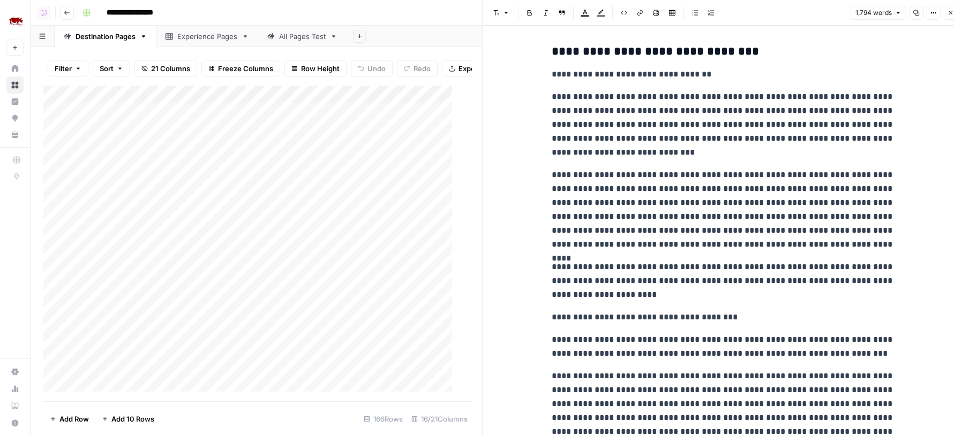
scroll to position [1334, 0]
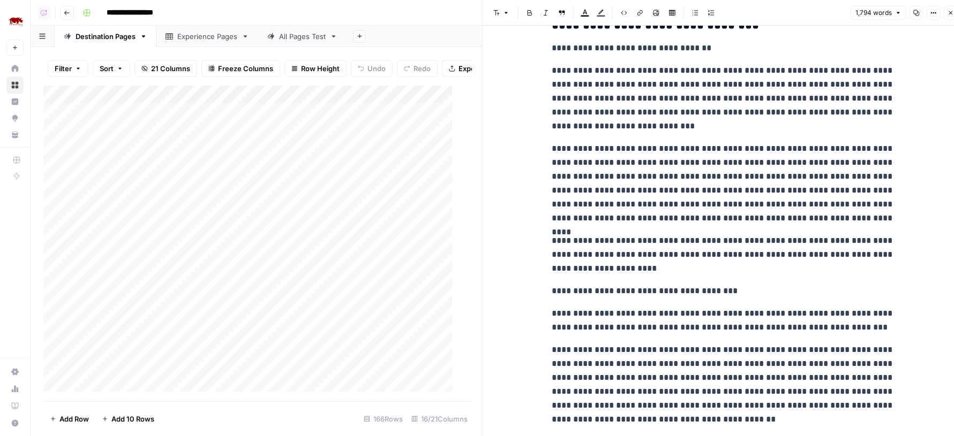
click at [953, 14] on icon "button" at bounding box center [950, 13] width 6 height 6
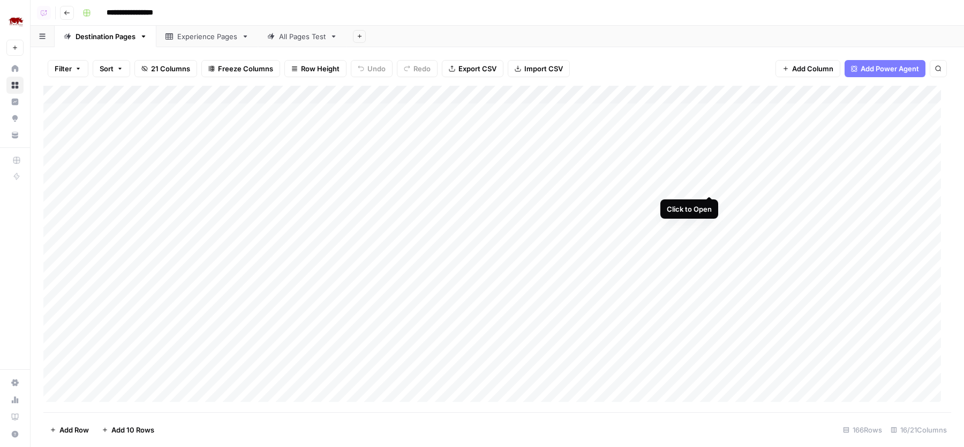
click at [711, 186] on div "Add Column" at bounding box center [497, 249] width 908 height 326
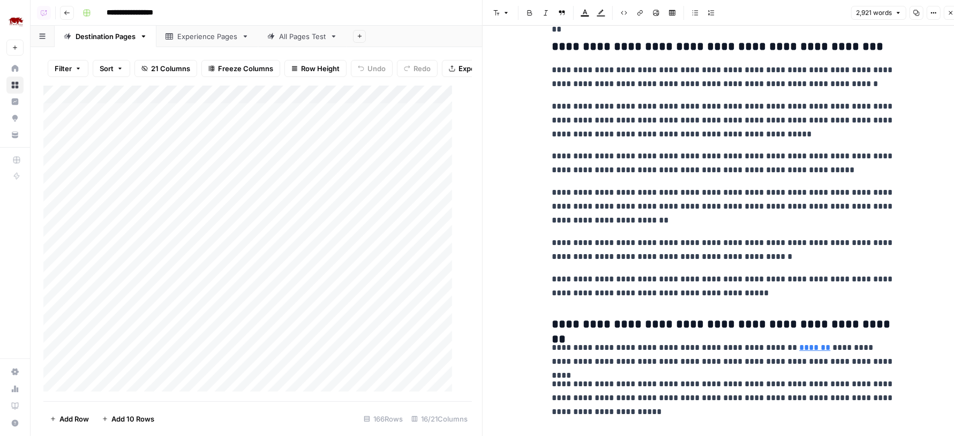
scroll to position [1386, 0]
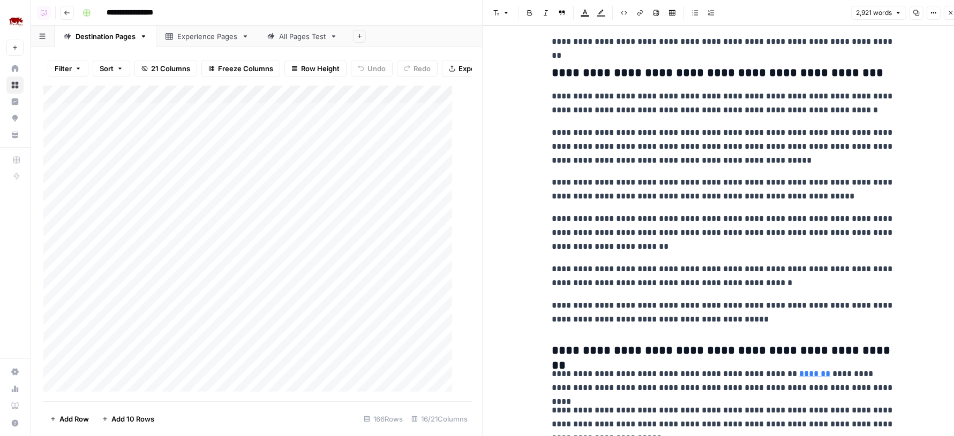
click at [953, 11] on icon "button" at bounding box center [950, 13] width 6 height 6
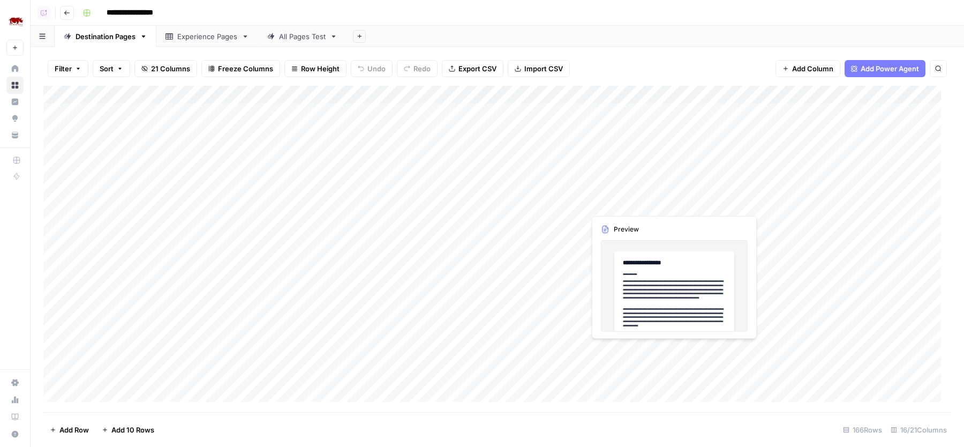
click at [709, 199] on div "Add Column" at bounding box center [497, 249] width 908 height 326
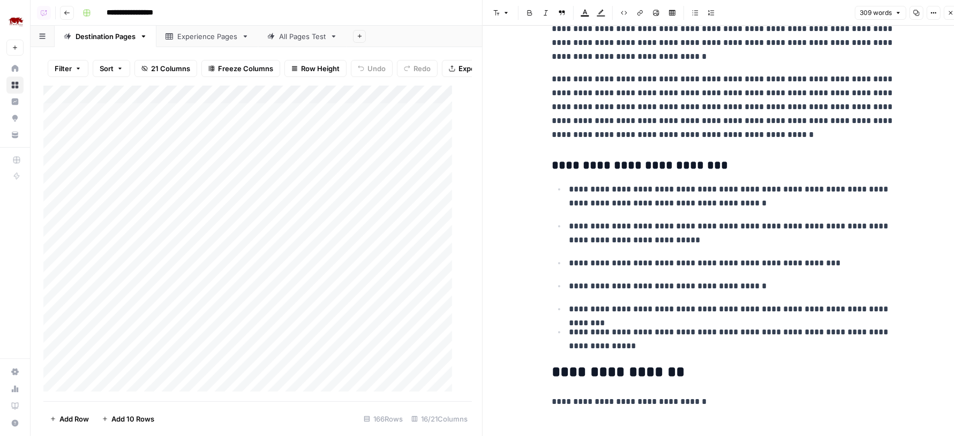
scroll to position [10, 0]
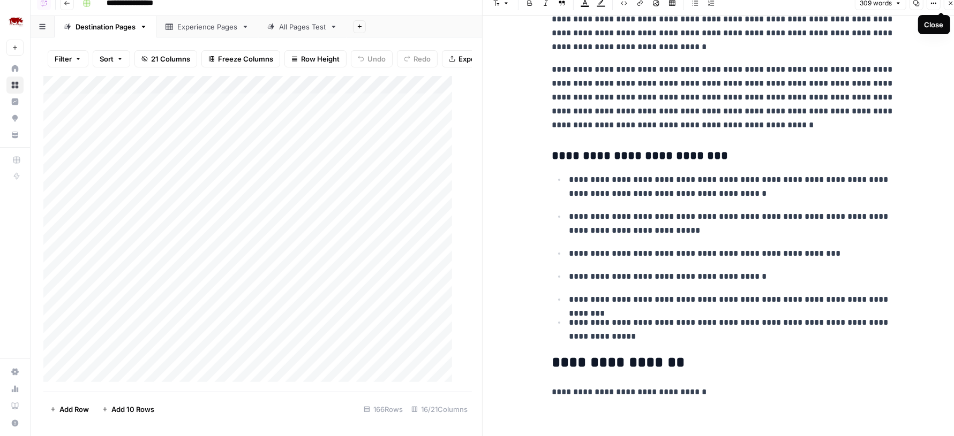
click at [952, 0] on icon "button" at bounding box center [950, 3] width 6 height 6
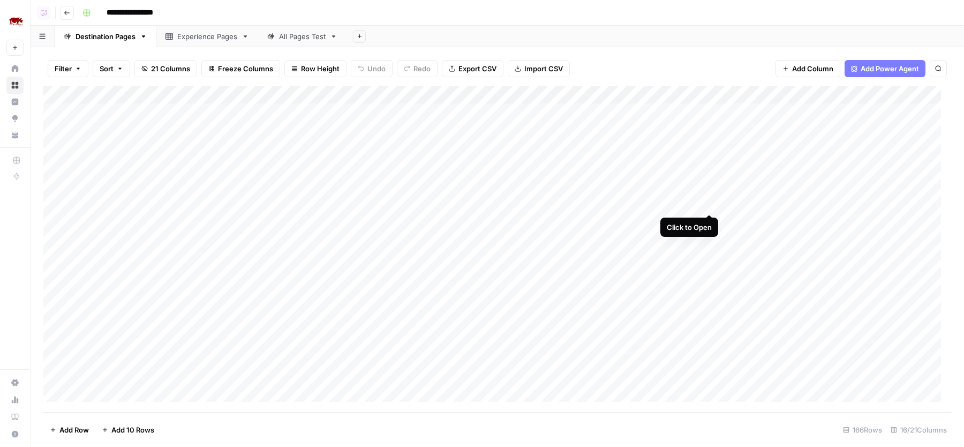
click at [711, 204] on div "Add Column" at bounding box center [497, 249] width 908 height 326
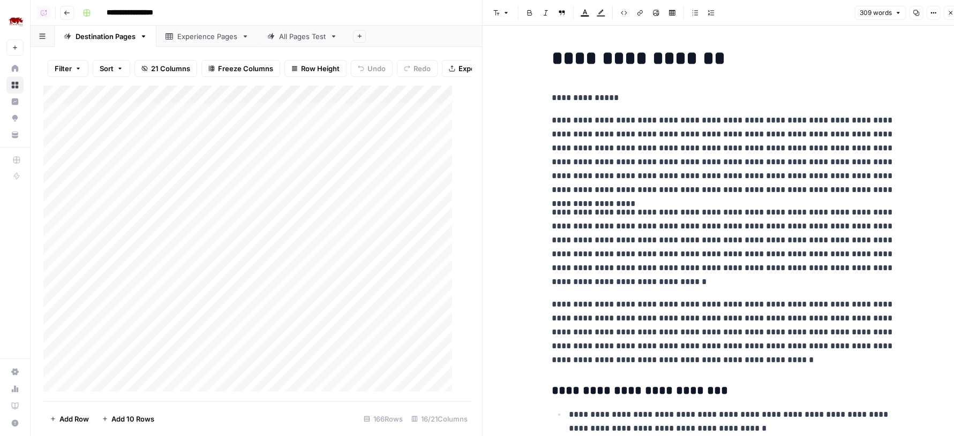
scroll to position [225, 0]
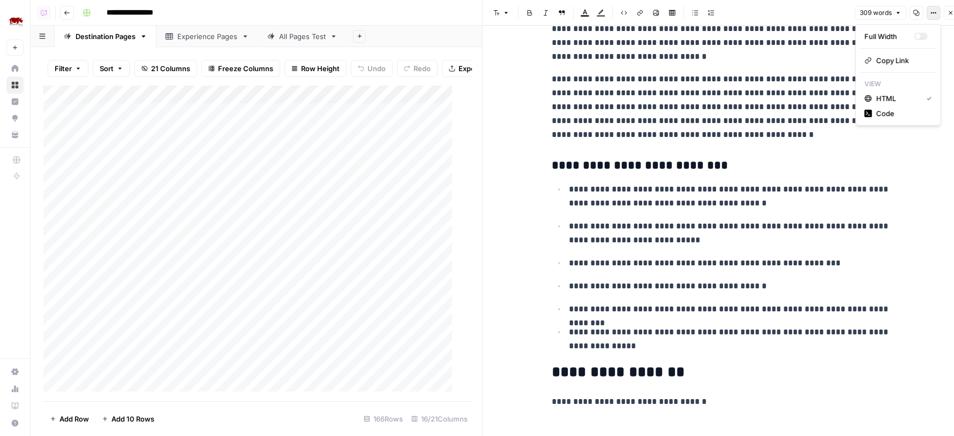
click at [934, 12] on icon "button" at bounding box center [934, 13] width 2 height 2
click at [893, 114] on span "Code" at bounding box center [901, 113] width 51 height 11
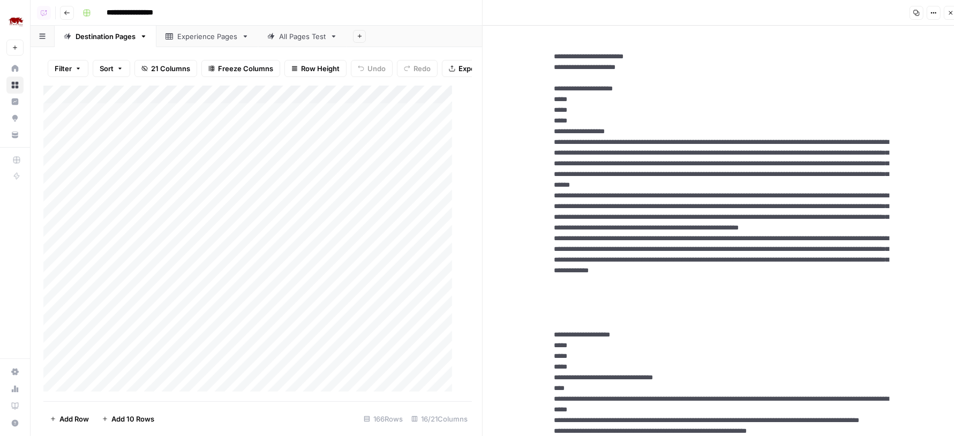
click at [823, 158] on textarea at bounding box center [724, 351] width 356 height 617
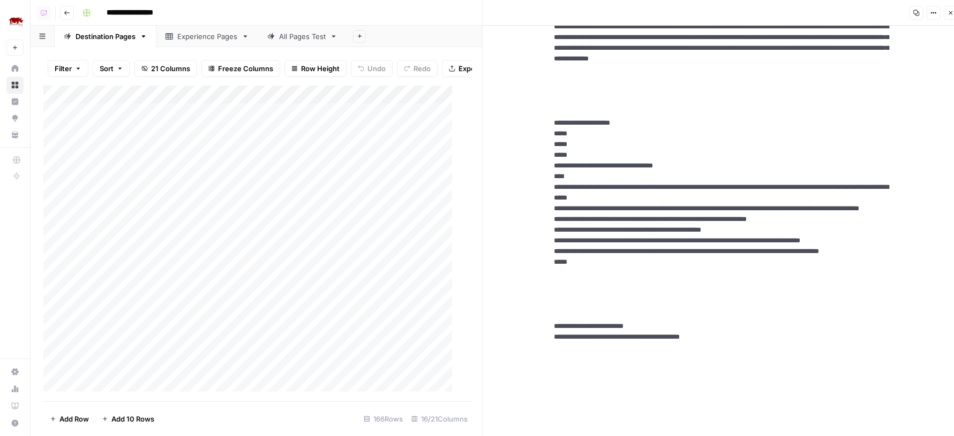
scroll to position [221, 0]
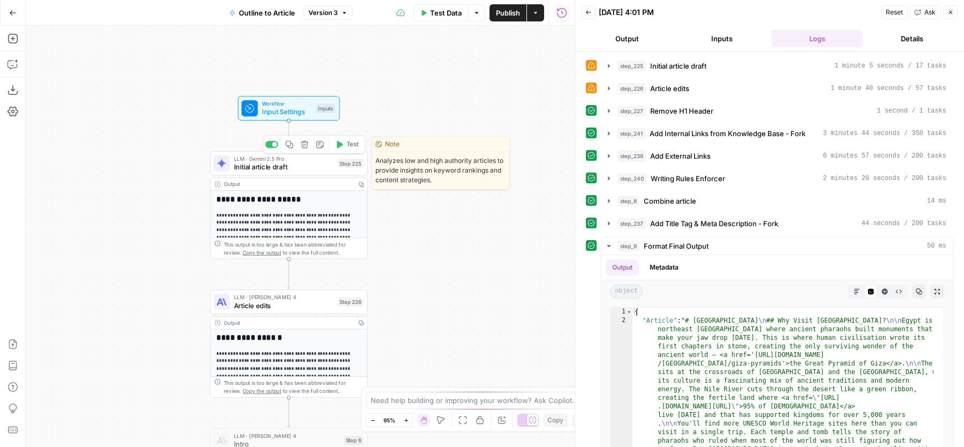
click at [251, 162] on span "Initial article draft" at bounding box center [284, 167] width 100 height 10
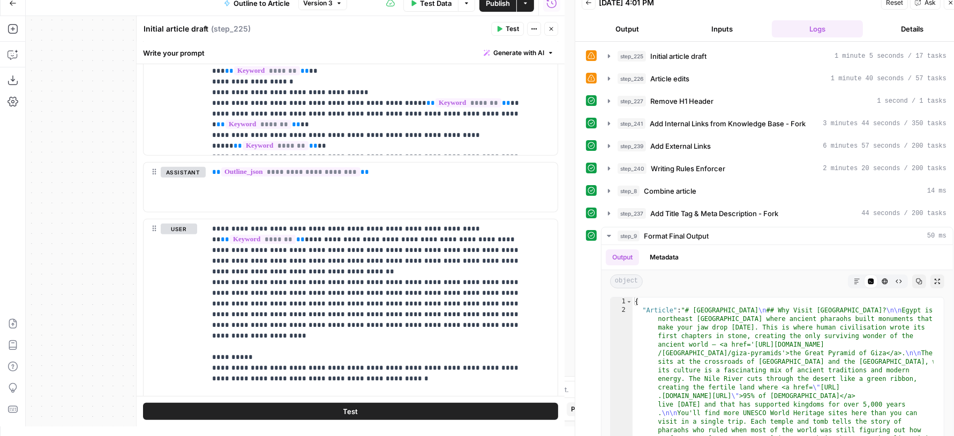
scroll to position [255, 0]
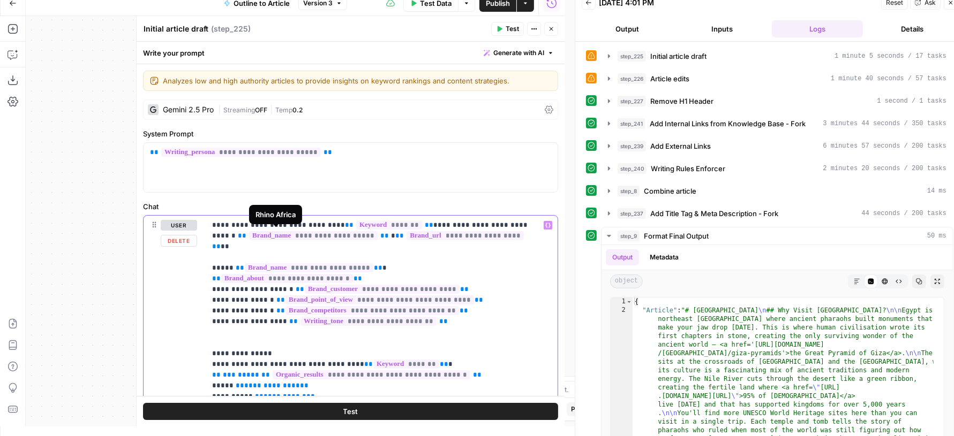
scroll to position [0, 0]
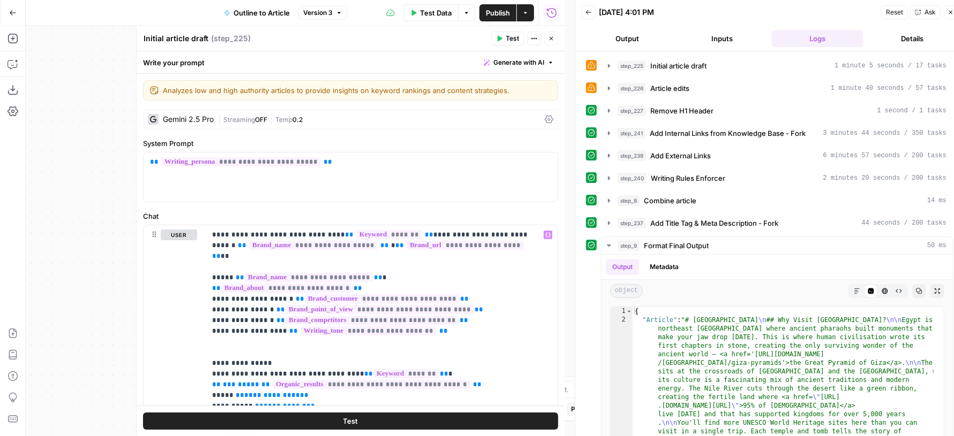
click at [554, 39] on span "Close" at bounding box center [554, 39] width 1 height 1
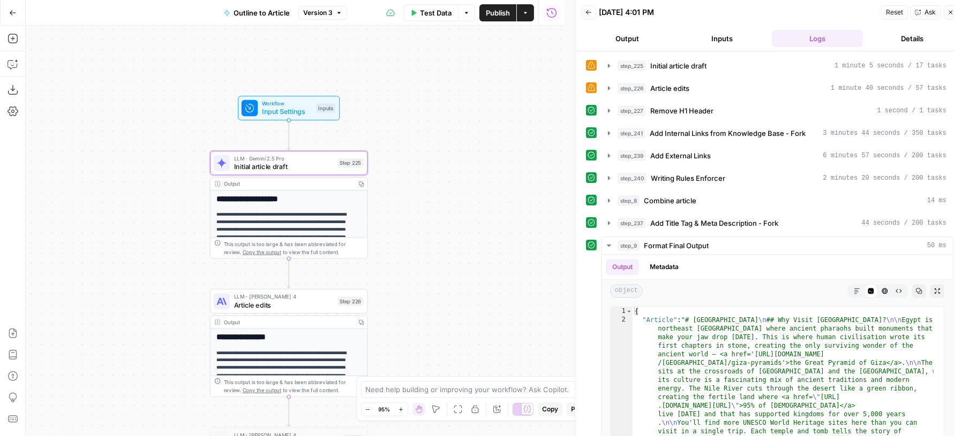
click at [309, 112] on span "Input Settings" at bounding box center [287, 112] width 50 height 10
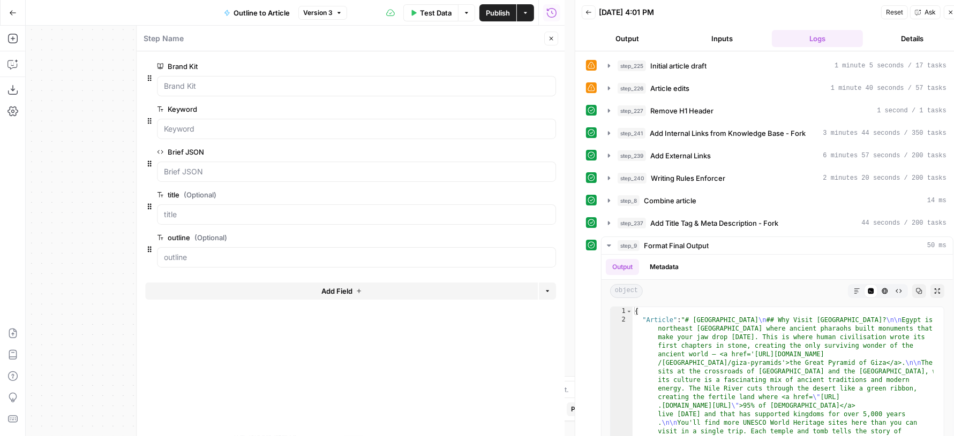
click at [318, 289] on button "Add Field" at bounding box center [341, 291] width 393 height 17
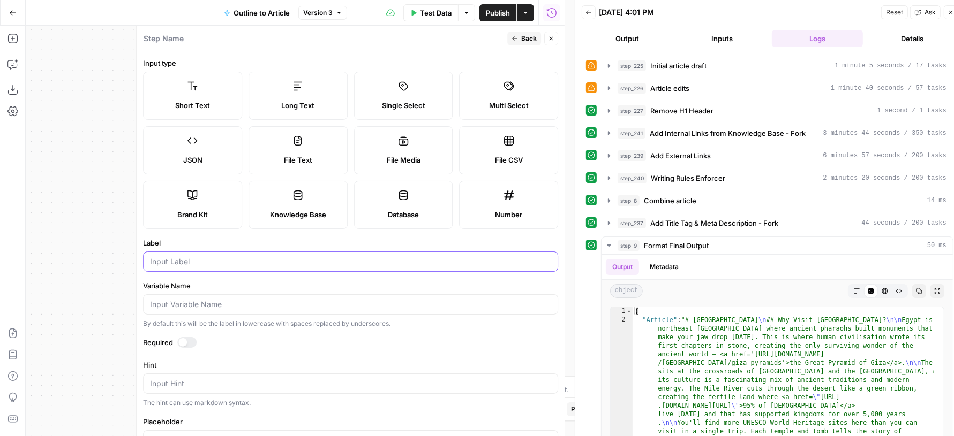
click at [201, 258] on input "Label" at bounding box center [350, 261] width 401 height 11
type input "Page Type"
click at [519, 33] on button "Back" at bounding box center [524, 39] width 34 height 14
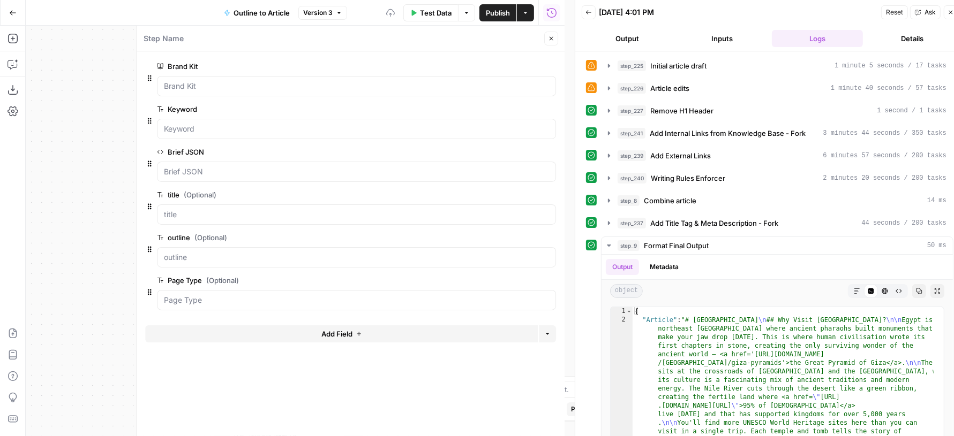
click at [291, 335] on button "Add Field" at bounding box center [341, 334] width 393 height 17
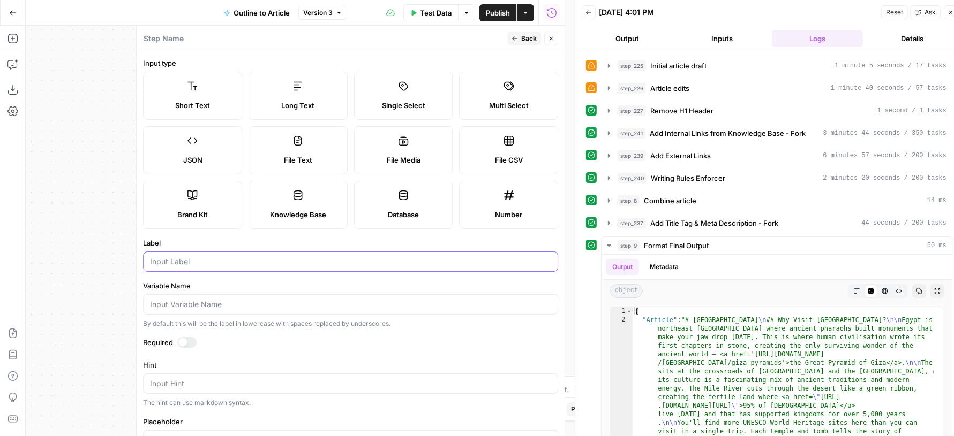
click at [205, 256] on input "Label" at bounding box center [350, 261] width 401 height 11
type input "Level"
click at [526, 37] on span "Back" at bounding box center [529, 39] width 16 height 10
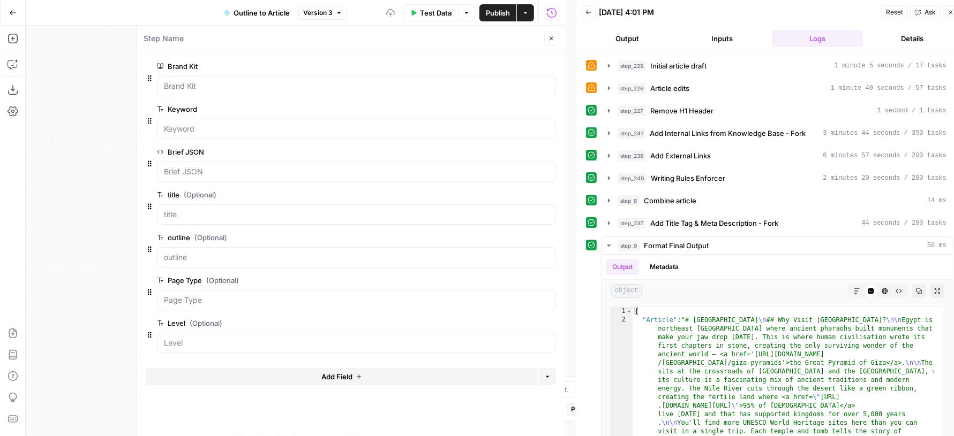
click at [555, 43] on button "Close" at bounding box center [551, 39] width 14 height 14
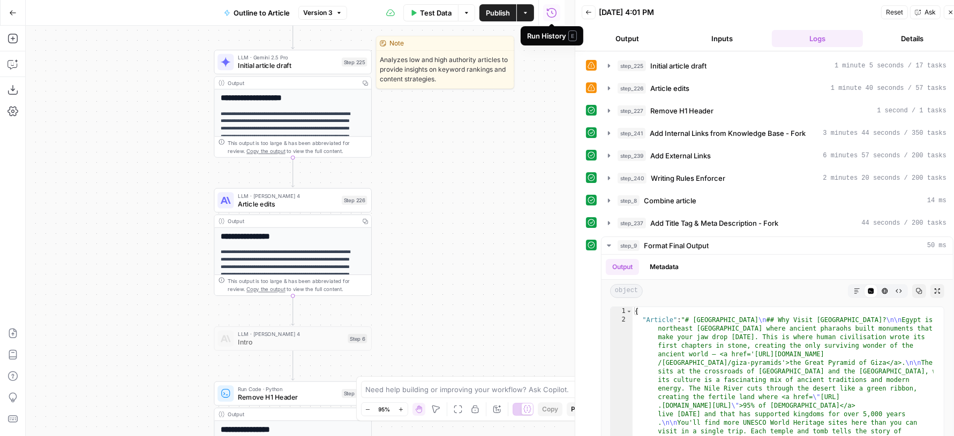
click at [296, 61] on span "Initial article draft" at bounding box center [288, 66] width 100 height 10
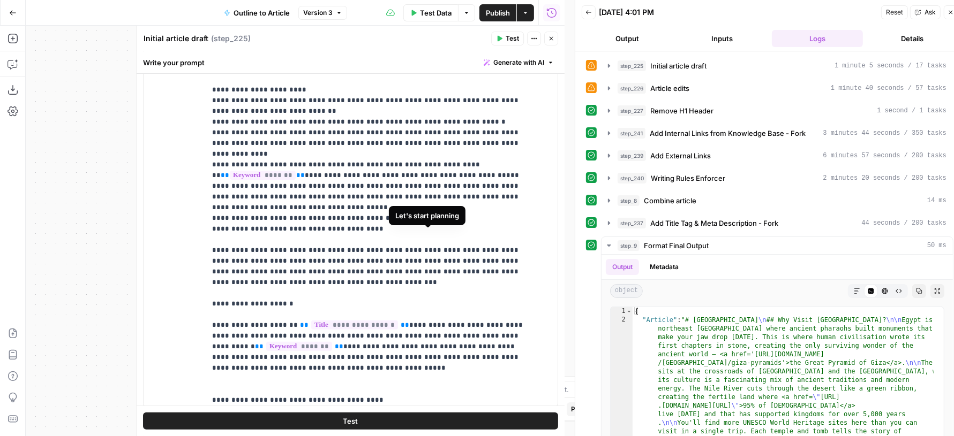
scroll to position [1436, 0]
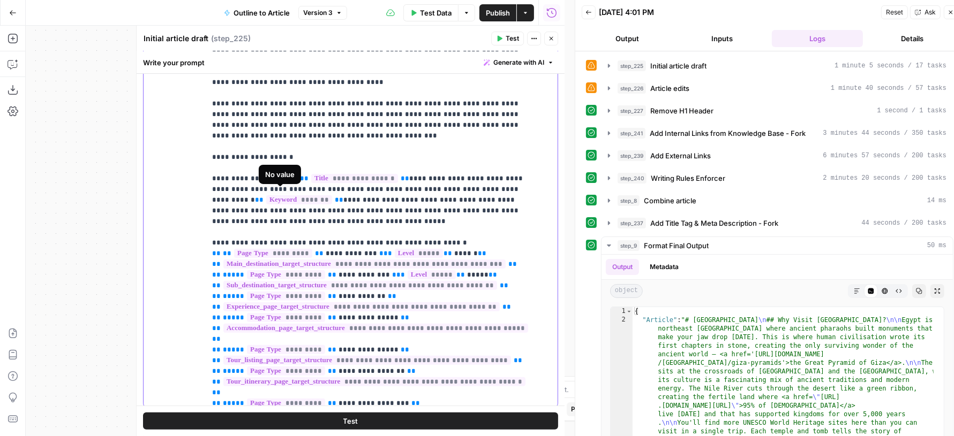
scroll to position [1599, 0]
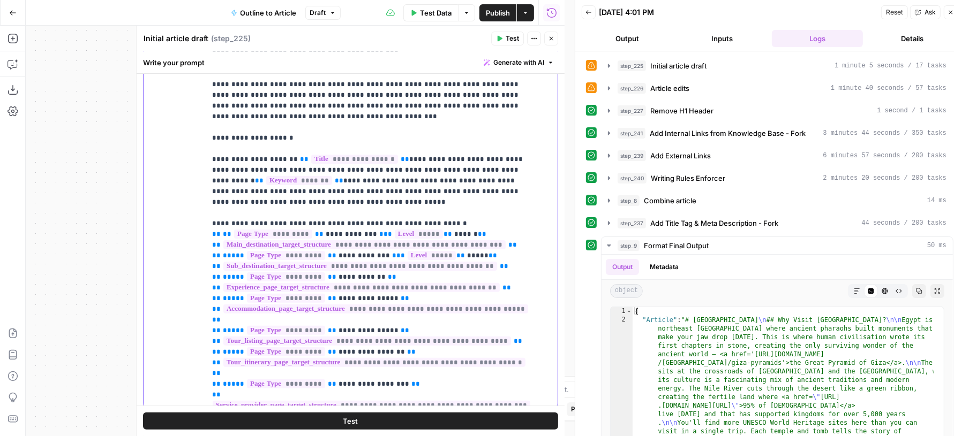
drag, startPoint x: 264, startPoint y: 304, endPoint x: 202, endPoint y: 273, distance: 69.0
click at [202, 271] on div "**********" at bounding box center [351, 189] width 414 height 436
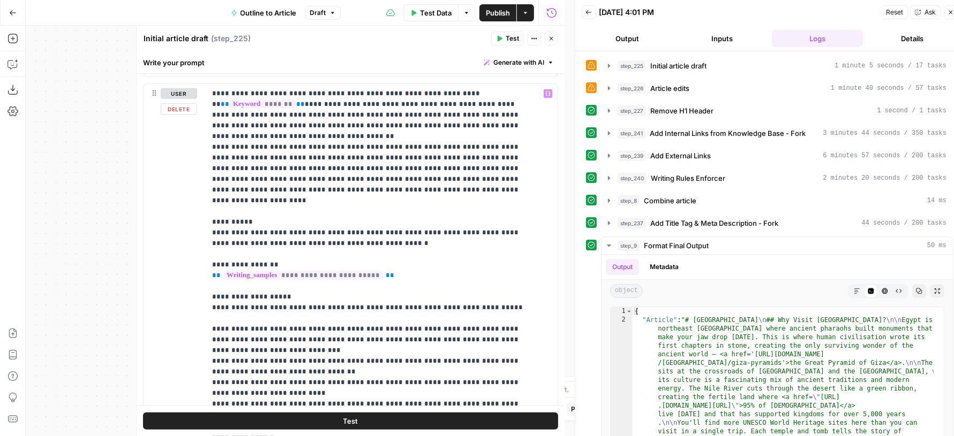
scroll to position [622, 0]
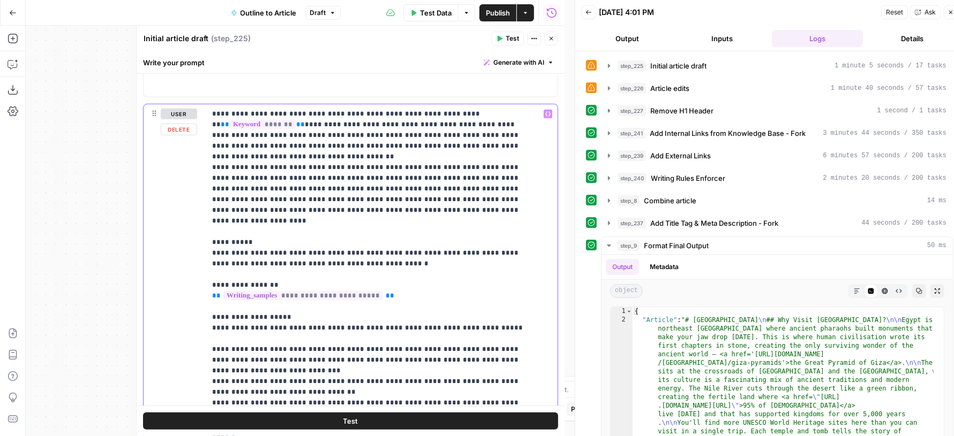
click at [411, 197] on p "**********" at bounding box center [372, 323] width 320 height 428
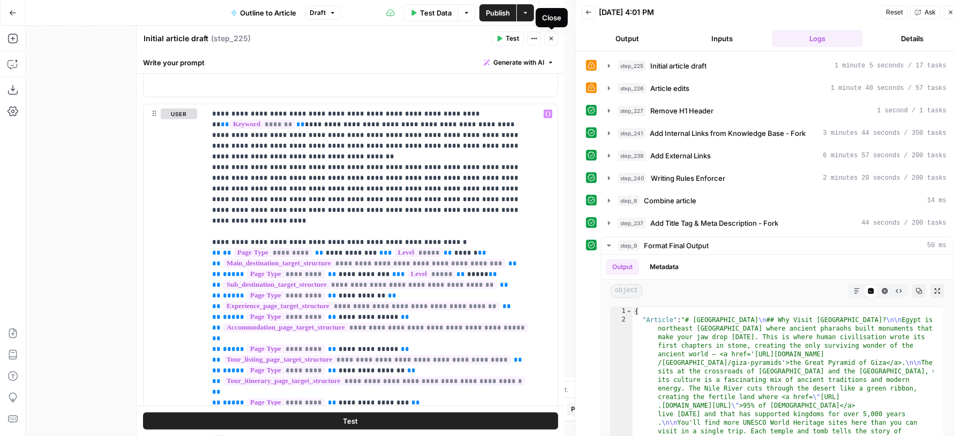
click at [550, 42] on button "Close" at bounding box center [551, 39] width 14 height 14
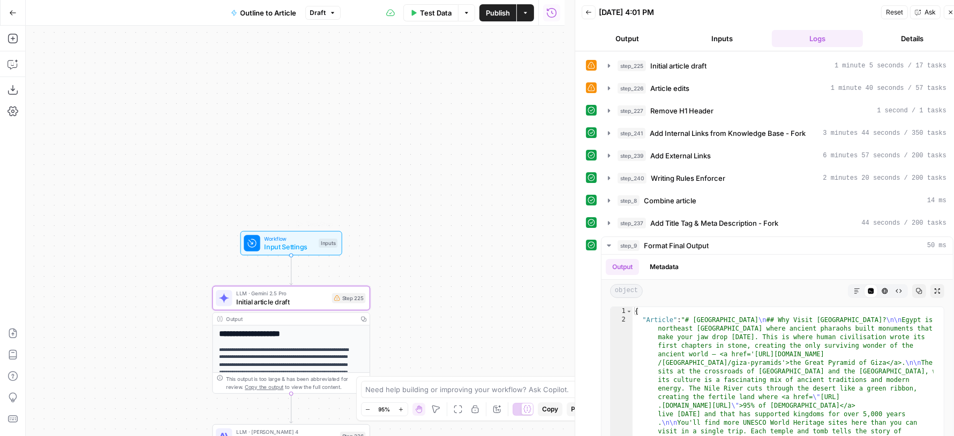
click at [299, 243] on span "Input Settings" at bounding box center [289, 247] width 50 height 10
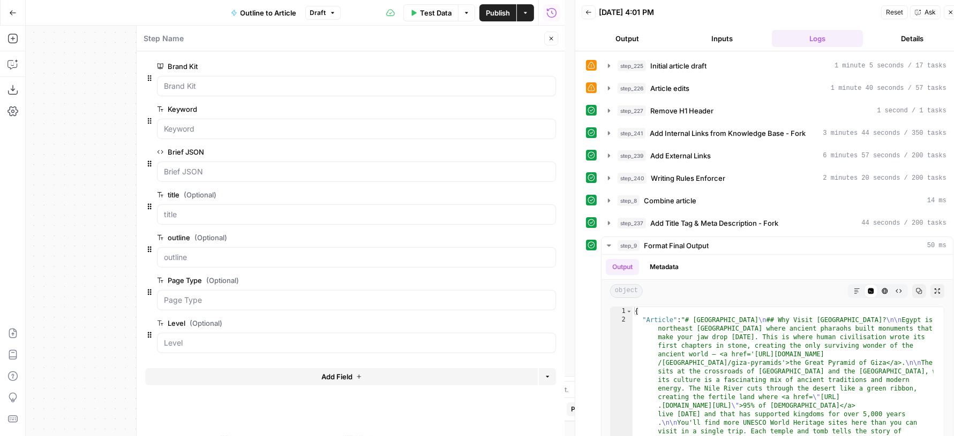
click at [348, 374] on span "Add Field" at bounding box center [336, 377] width 31 height 11
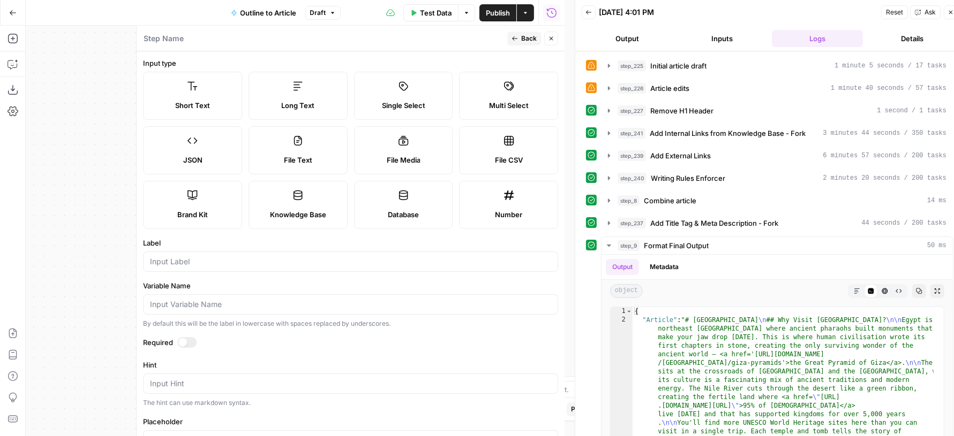
click at [308, 81] on label "Long Text" at bounding box center [297, 96] width 99 height 48
click at [257, 268] on div at bounding box center [350, 262] width 415 height 20
type input "Notes"
click at [527, 37] on span "Back" at bounding box center [529, 39] width 16 height 10
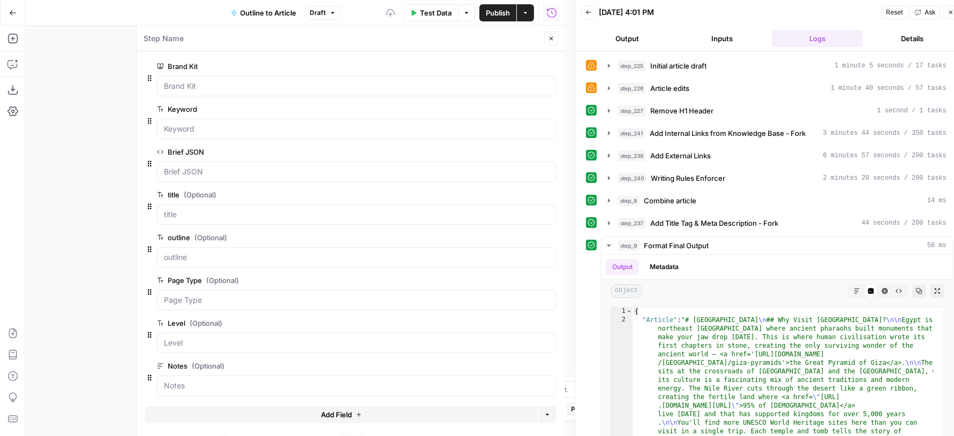
click at [549, 40] on icon "button" at bounding box center [551, 38] width 6 height 6
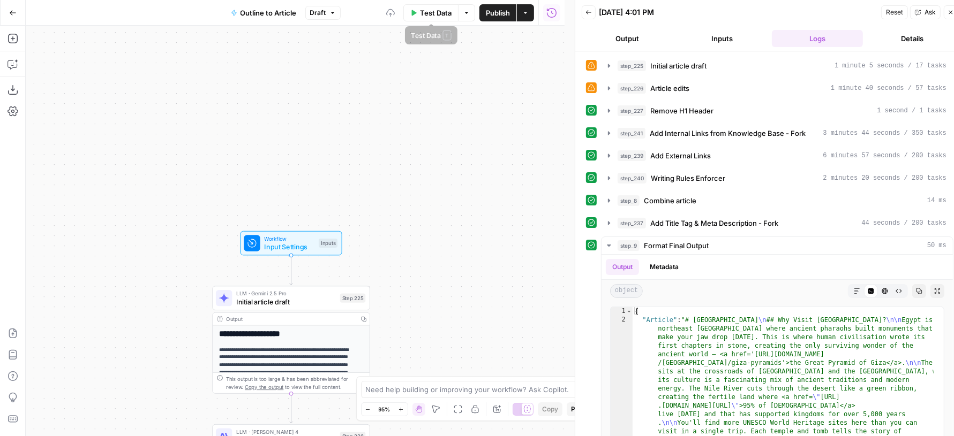
click at [441, 18] on span "Test Data" at bounding box center [436, 12] width 32 height 11
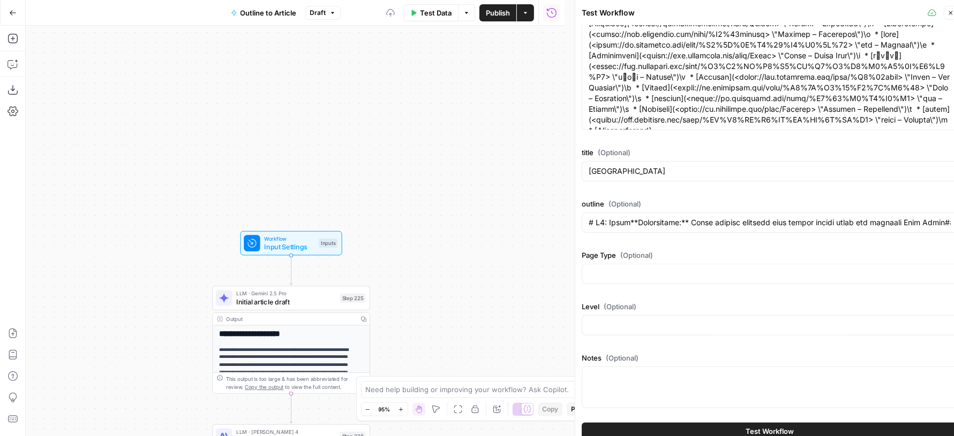
scroll to position [0, 0]
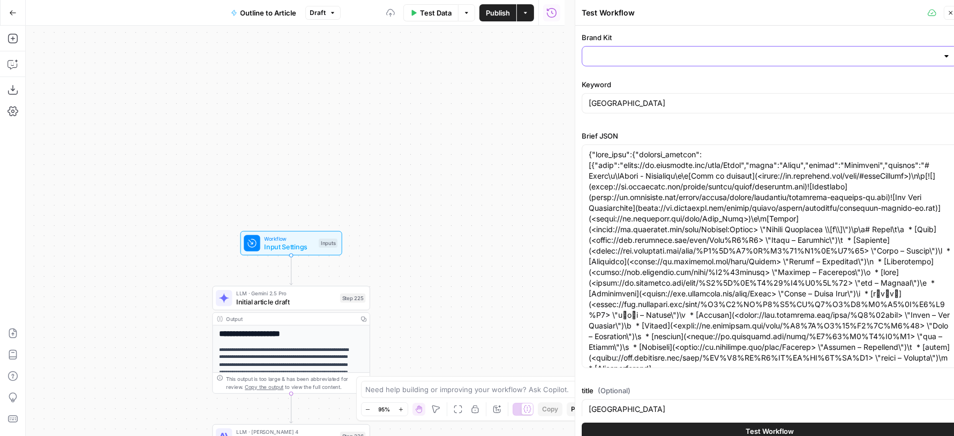
click at [641, 57] on input "Brand Kit" at bounding box center [762, 56] width 349 height 11
type input "# H1: Egypt**Description:** Where ancient pharaohs meet modern luxury along the…"
type input "Rhino Africa"
type input "# H1: Egypt**Description:** Where ancient pharaohs meet modern luxury along the…"
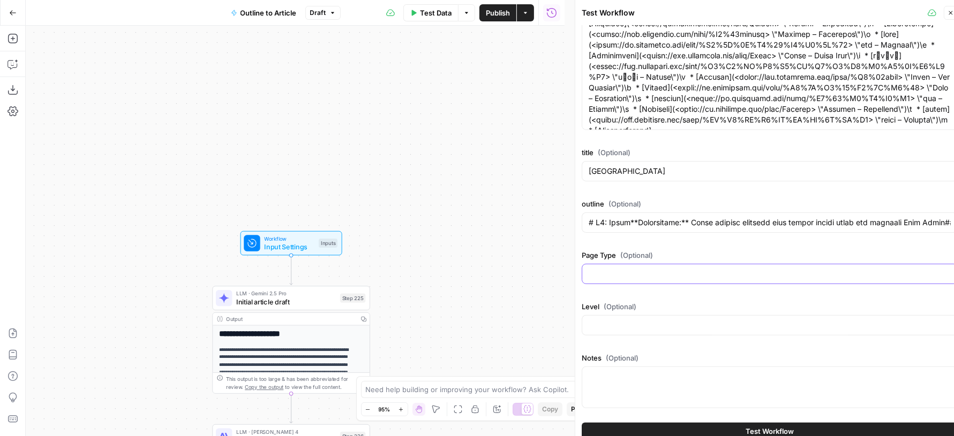
click at [633, 269] on input "Page Type (Optional)" at bounding box center [769, 274] width 362 height 11
type input "desti"
type input "# H1: Egypt**Description:** Where ancient pharaohs meet modern luxury along the…"
type input "destination"
type input "# H1: Egypt**Description:** Where ancient pharaohs meet modern luxury along the…"
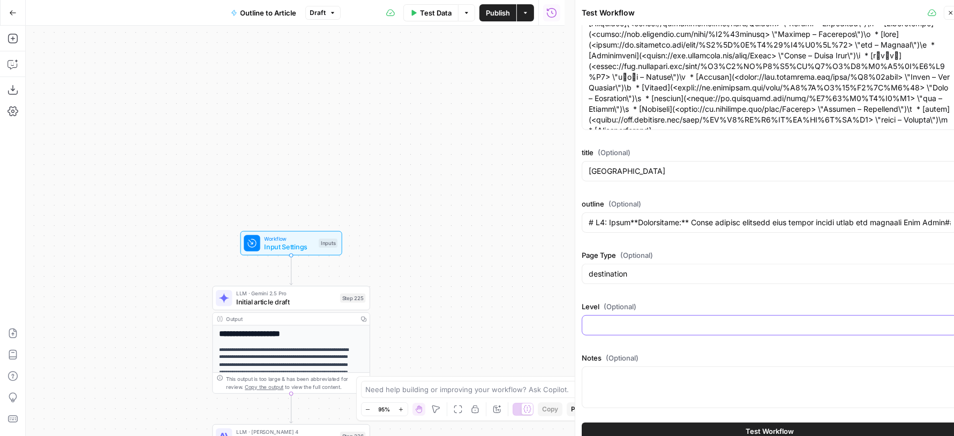
click at [669, 326] on input "Level (Optional)" at bounding box center [769, 325] width 362 height 11
type input "main"
type input "# H1: Egypt**Description:** Where ancient pharaohs meet modern luxury along the…"
type input "main"
click at [633, 377] on textarea "Notes (Optional)" at bounding box center [769, 377] width 362 height 11
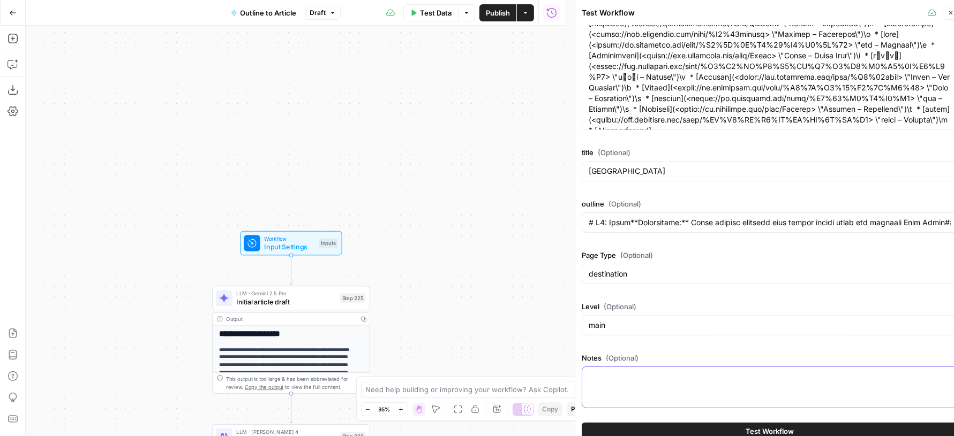
paste textarea "When to go The Nile cruise aboard Sun Boat IV is from October to April during t…"
type input "# H1: Egypt**Description:** Where ancient pharaohs meet modern luxury along the…"
type textarea "When to go The Nile cruise aboard Sun Boat IV is from October to April during t…"
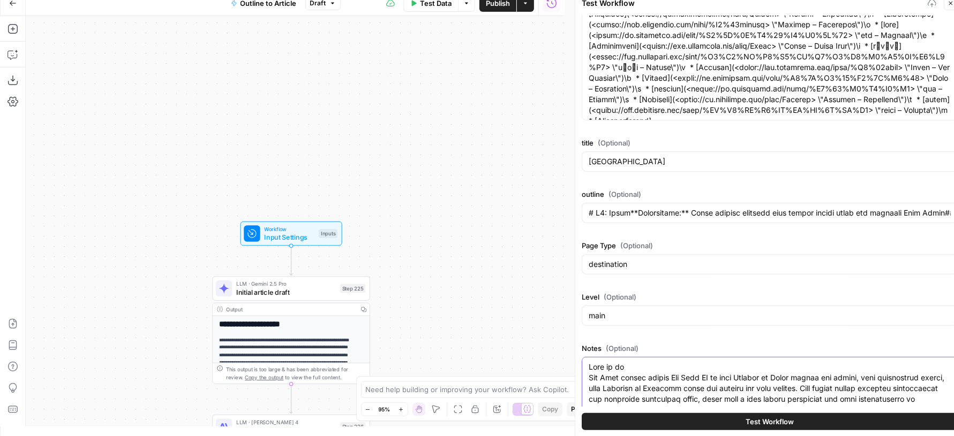
scroll to position [379, 0]
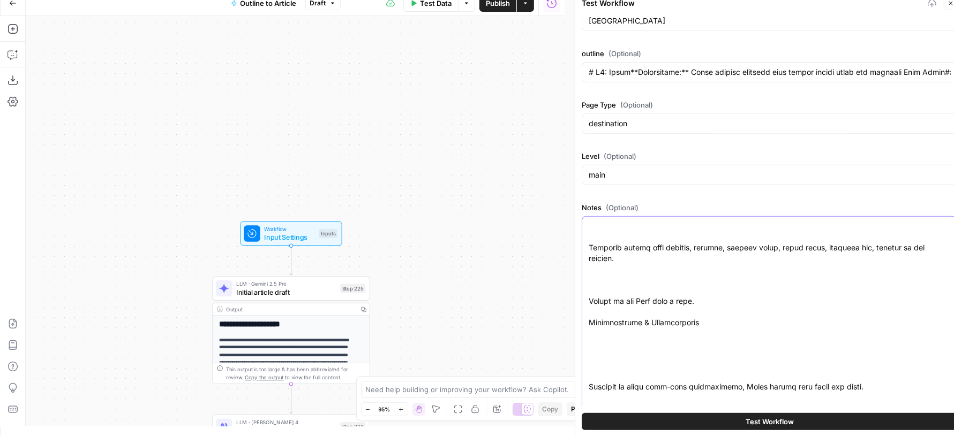
type input "# H1: Egypt**Description:** Where ancient pharaohs meet modern luxury along the…"
type textarea "When to go The Nile cruise aboard Sun Boat IV is from October to April during t…"
click at [695, 426] on button "Test Workflow" at bounding box center [770, 421] width 376 height 17
type input "# H1: Egypt**Description:** Where ancient pharaohs meet modern luxury along the…"
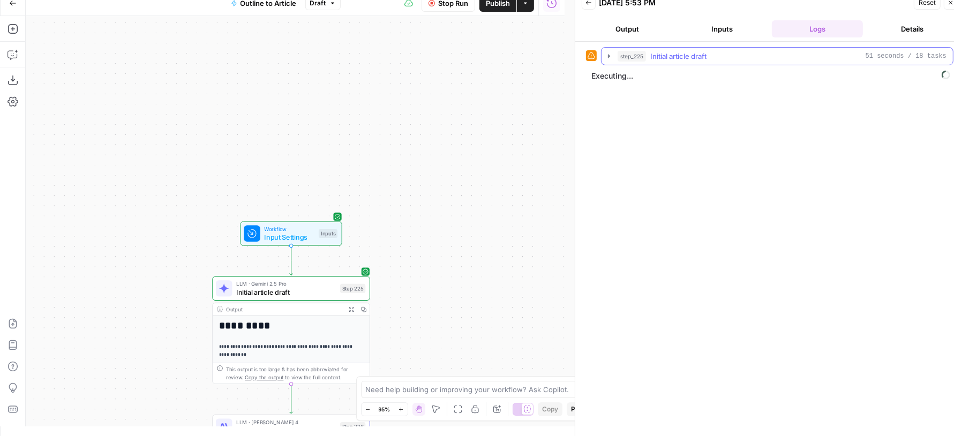
click at [610, 55] on icon "button" at bounding box center [609, 56] width 9 height 9
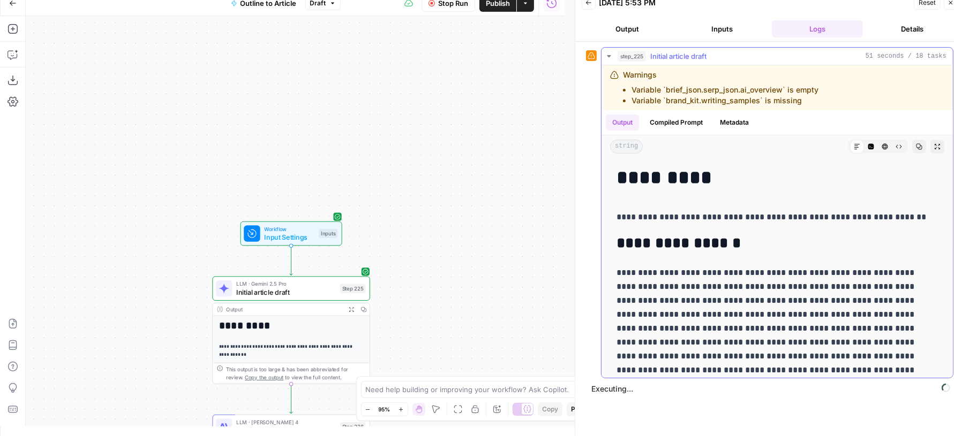
click at [610, 55] on icon "button" at bounding box center [609, 56] width 9 height 9
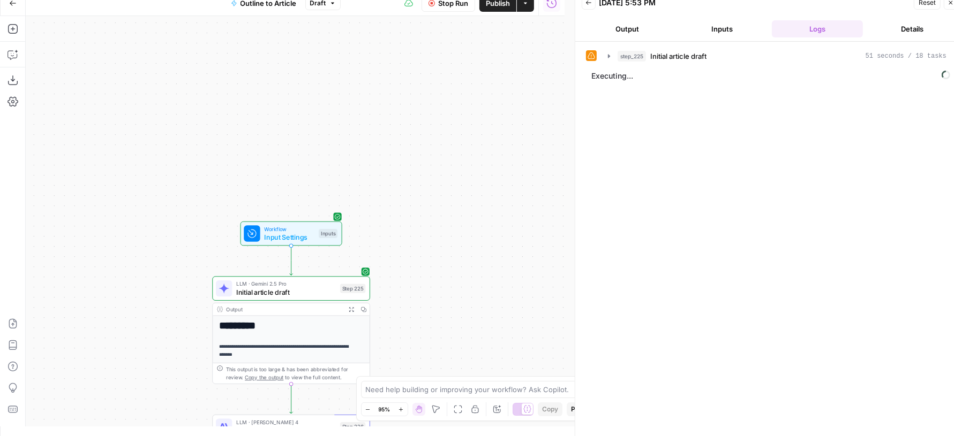
click at [441, 7] on span "Stop Run" at bounding box center [453, 3] width 30 height 11
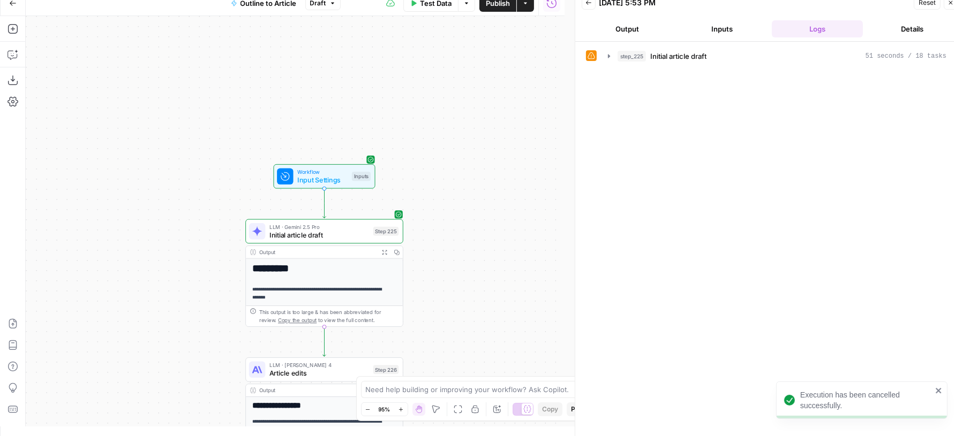
click at [711, 21] on button "Inputs" at bounding box center [722, 28] width 91 height 17
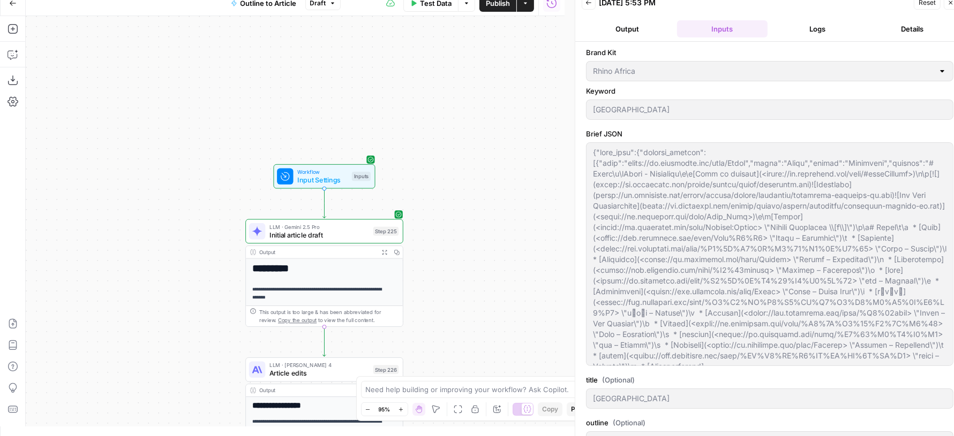
click at [802, 36] on button "Logs" at bounding box center [817, 28] width 91 height 17
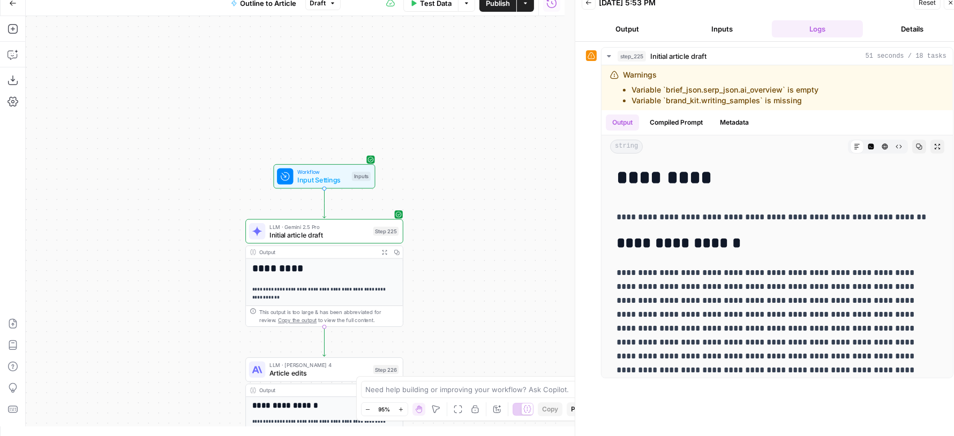
click at [722, 30] on button "Inputs" at bounding box center [722, 28] width 91 height 17
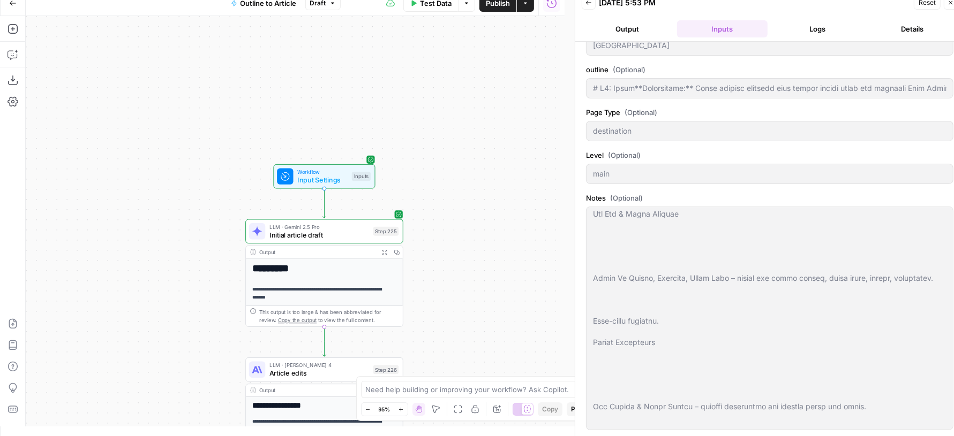
scroll to position [757, 0]
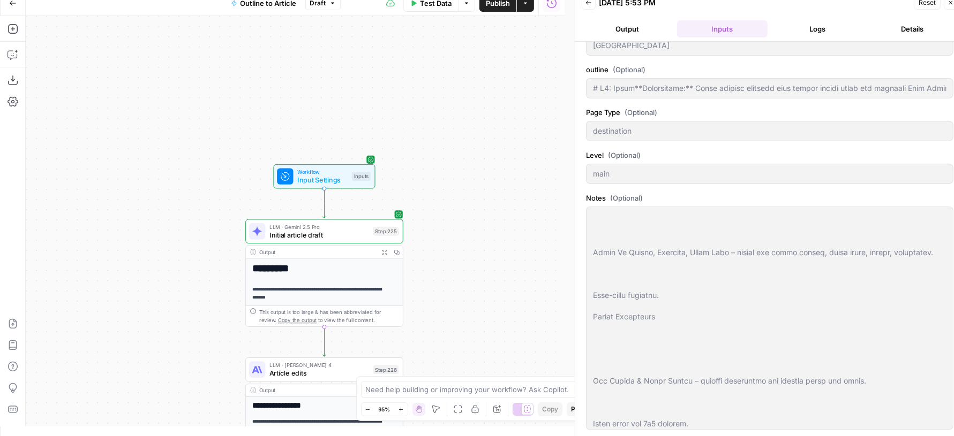
click at [799, 36] on button "Logs" at bounding box center [817, 28] width 91 height 17
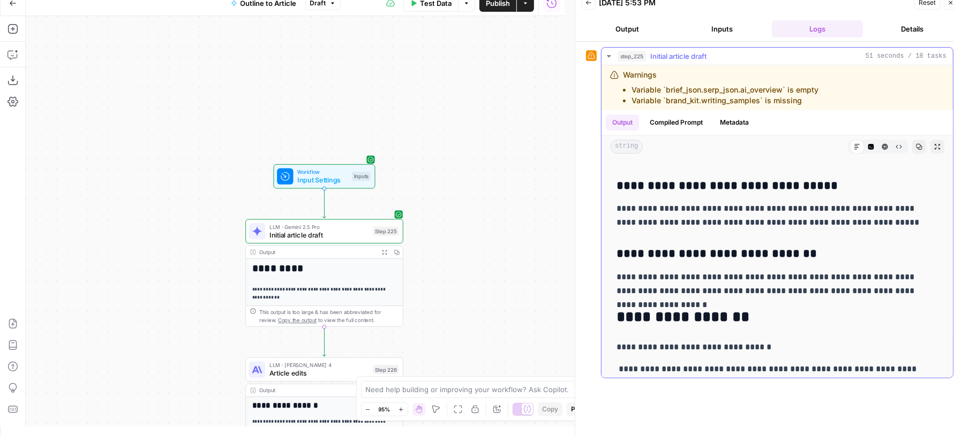
scroll to position [2886, 0]
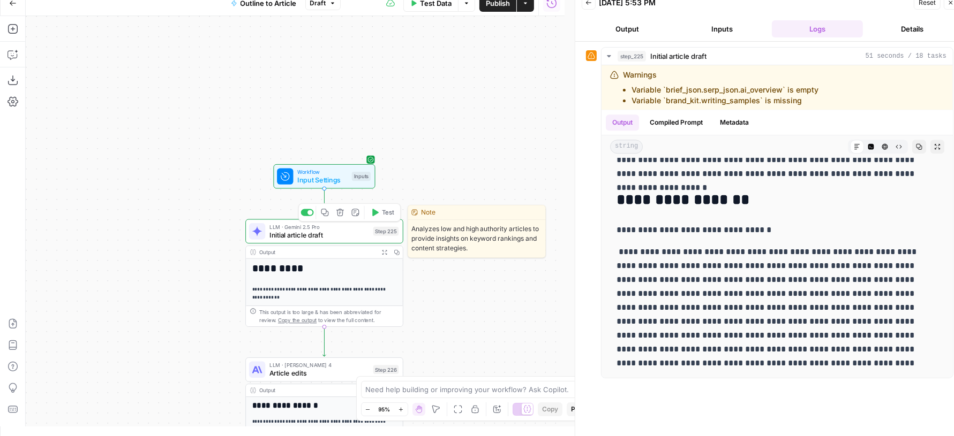
click at [380, 209] on button "Test" at bounding box center [382, 212] width 32 height 13
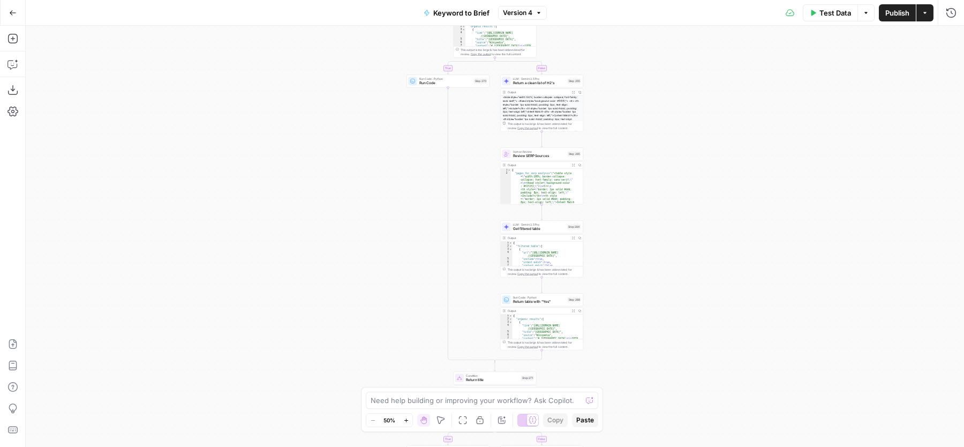
click at [530, 416] on icon at bounding box center [533, 420] width 8 height 8
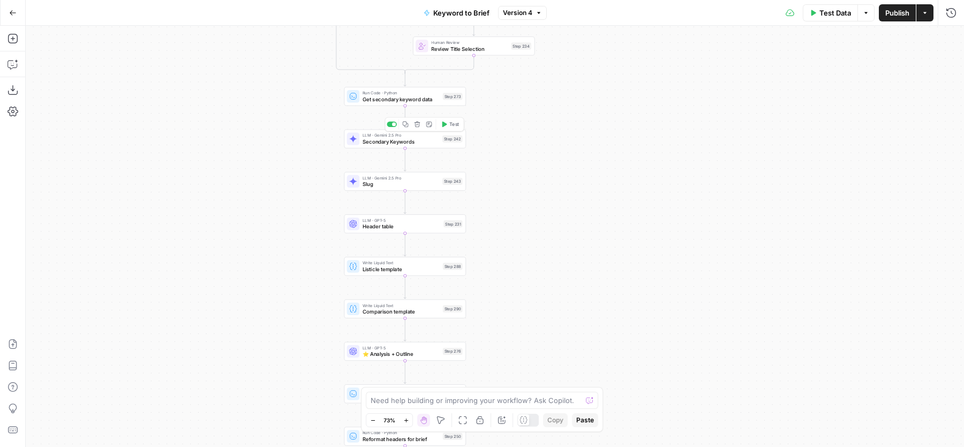
click at [375, 138] on span "Secondary Keywords" at bounding box center [401, 142] width 77 height 8
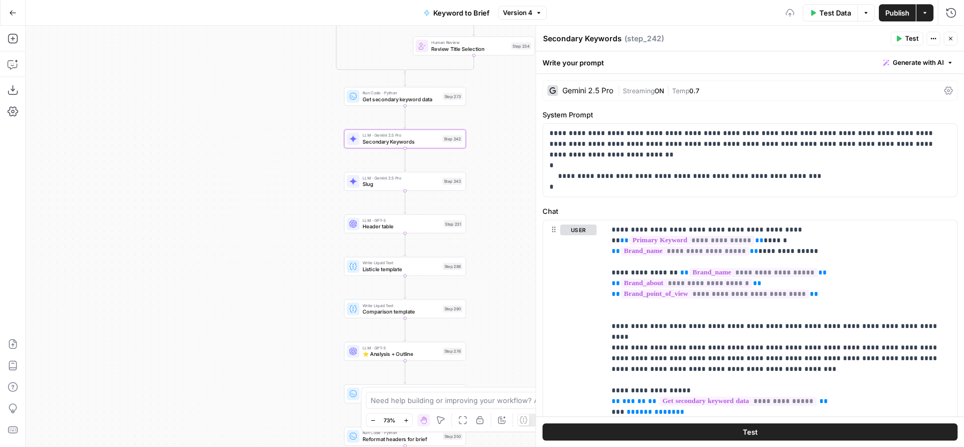
scroll to position [67, 0]
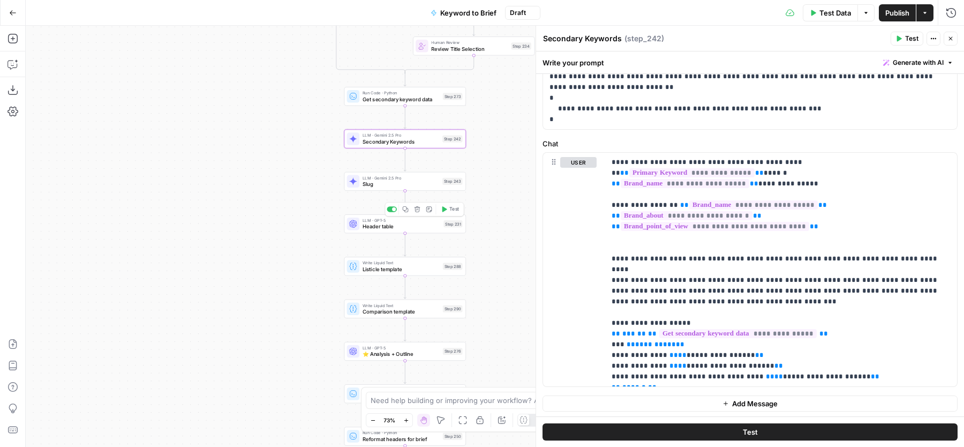
click at [366, 226] on span "Header table" at bounding box center [402, 226] width 78 height 8
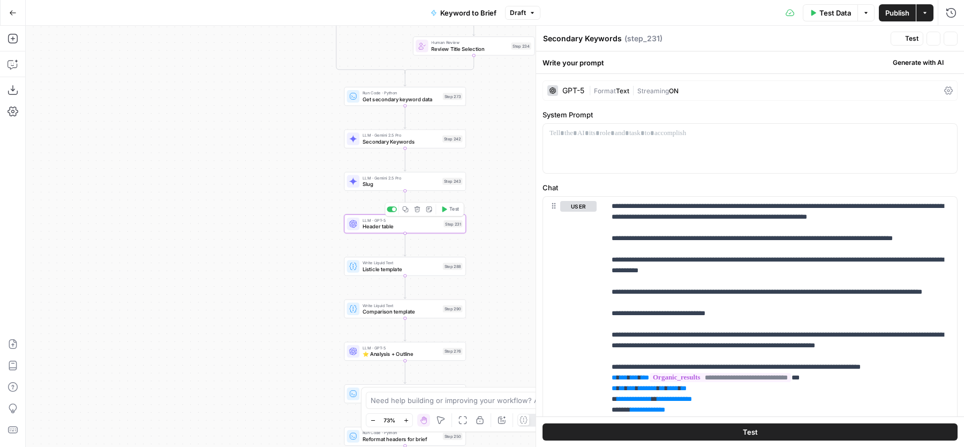
type textarea "Header table"
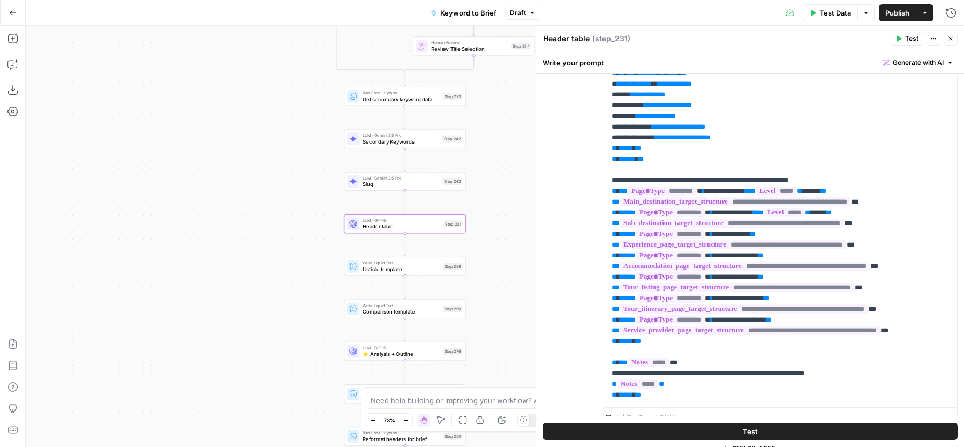
scroll to position [106, 0]
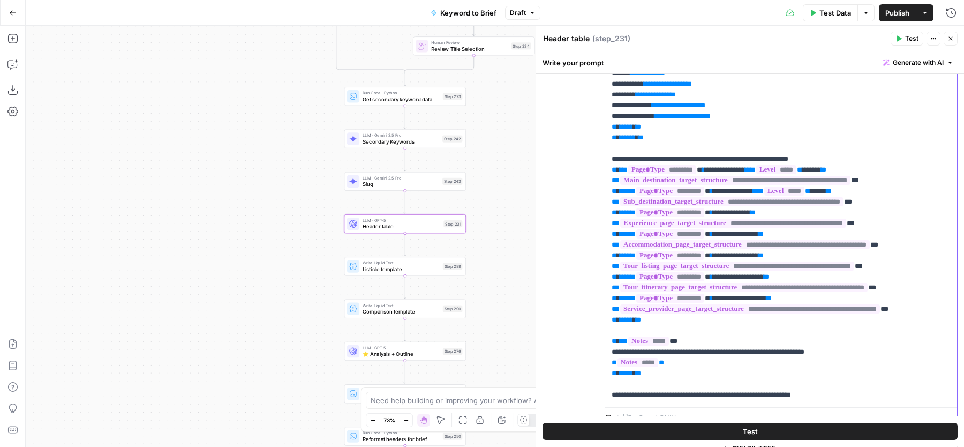
click at [605, 200] on div "**********" at bounding box center [776, 184] width 342 height 436
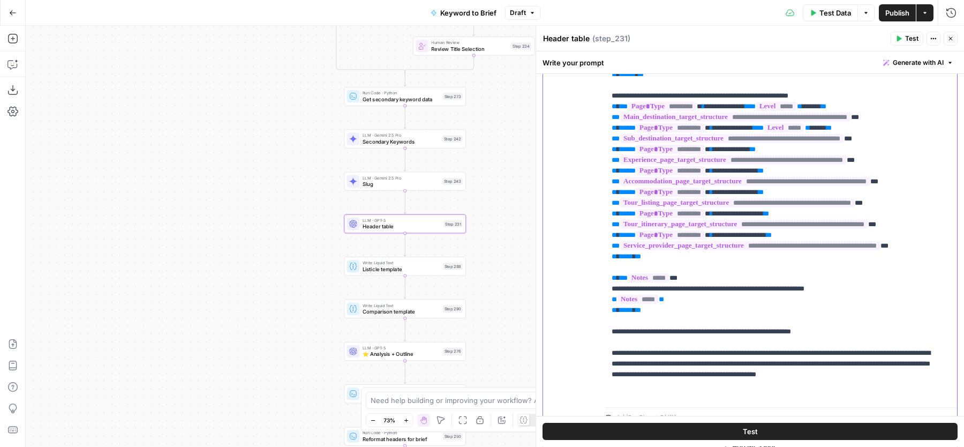
scroll to position [172, 0]
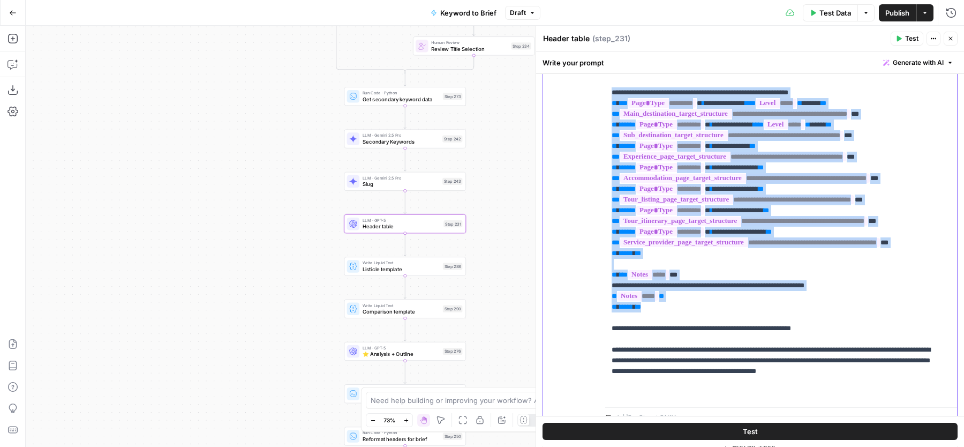
click at [658, 383] on p "**********" at bounding box center [772, 130] width 320 height 664
copy p "**********"
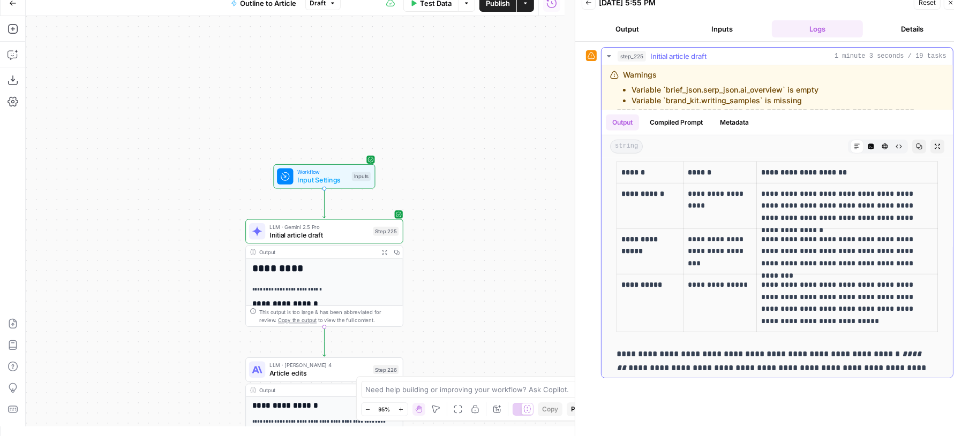
scroll to position [673, 0]
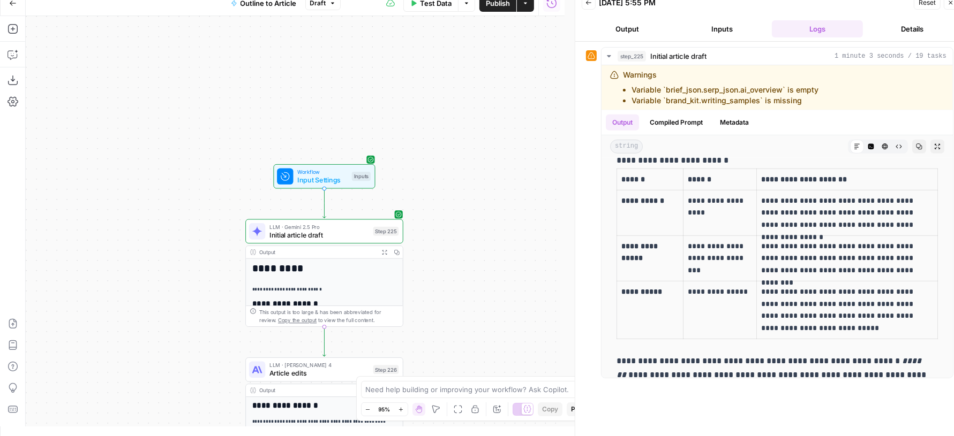
click at [496, 1] on span "Publish" at bounding box center [498, 3] width 24 height 11
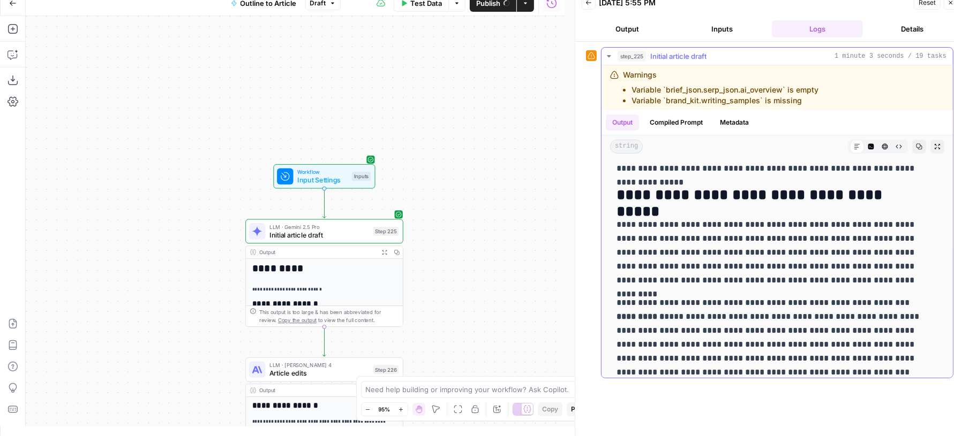
scroll to position [0, 0]
